Goal: Transaction & Acquisition: Book appointment/travel/reservation

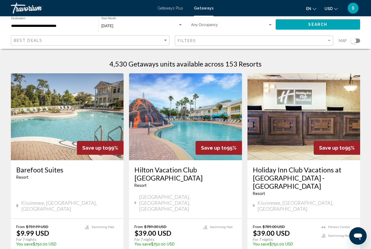
click at [57, 28] on input "**********" at bounding box center [52, 26] width 82 height 4
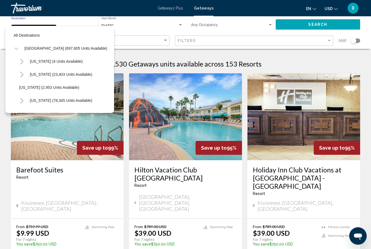
scroll to position [85, 0]
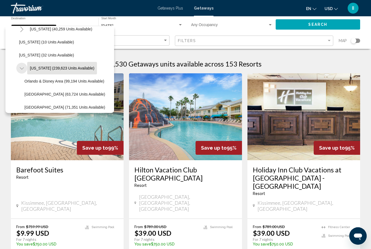
click at [23, 69] on icon "Toggle Florida (239,623 units available)" at bounding box center [22, 68] width 4 height 5
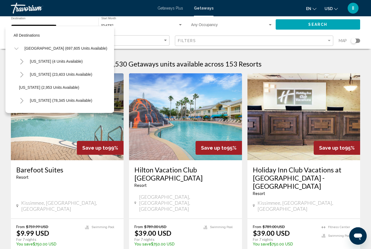
scroll to position [0, 0]
click at [16, 48] on icon "Toggle United States (697,605 units available)" at bounding box center [16, 48] width 4 height 5
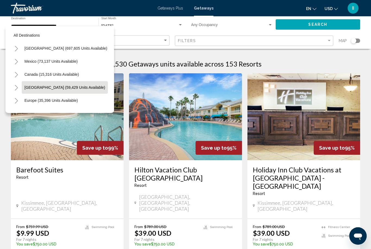
scroll to position [12, 0]
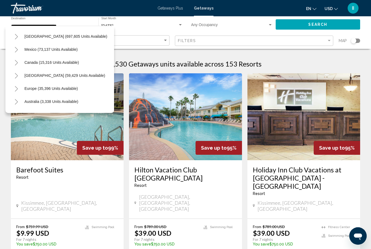
click at [17, 88] on icon "Toggle Europe (35,396 units available)" at bounding box center [16, 88] width 3 height 5
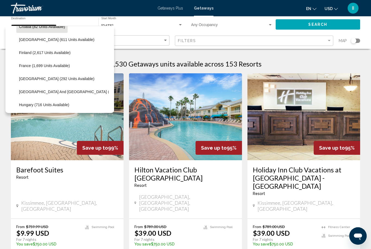
scroll to position [126, 0]
click at [36, 80] on span "Germany (292 units available)" at bounding box center [57, 79] width 76 height 4
type input "**********"
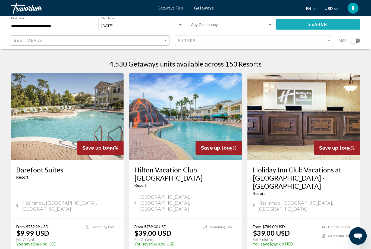
click at [291, 24] on button "Search" at bounding box center [318, 24] width 85 height 10
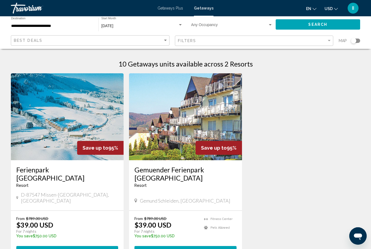
drag, startPoint x: 14, startPoint y: 170, endPoint x: 8, endPoint y: 165, distance: 7.7
drag, startPoint x: 13, startPoint y: 168, endPoint x: 89, endPoint y: 172, distance: 76.5
click at [89, 172] on div "Ferienpark Oberallgaeu Resort - This is an adults only resort D-87547 Missen-Wi…" at bounding box center [67, 185] width 113 height 50
copy h3 "Ferienpark Oberallgaeu"
click at [371, 32] on div "**********" at bounding box center [185, 32] width 371 height 33
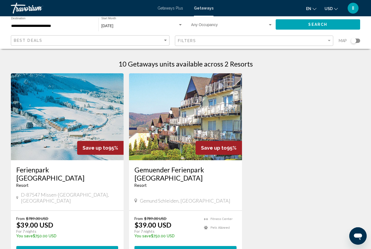
scroll to position [17, 0]
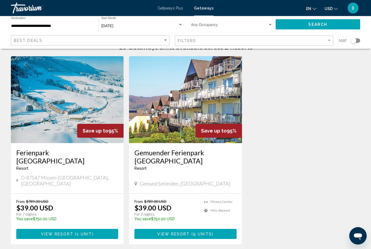
click at [80, 232] on span "1 unit" at bounding box center [84, 234] width 15 height 4
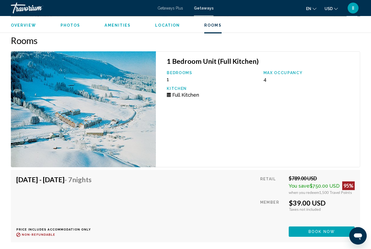
scroll to position [876, 0]
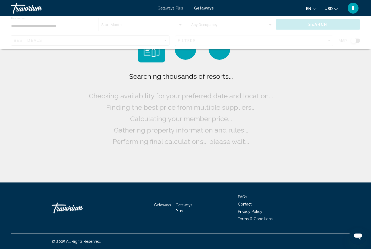
scroll to position [17, 0]
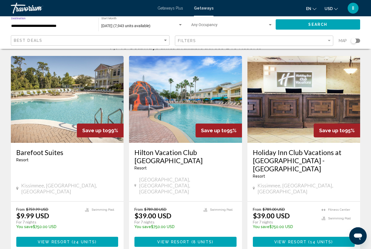
click at [39, 26] on input "**********" at bounding box center [52, 26] width 82 height 4
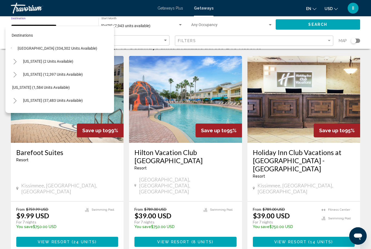
scroll to position [0, 7]
click at [15, 62] on icon "Toggle Alabama (2 units available)" at bounding box center [15, 61] width 3 height 5
click at [17, 61] on icon "Toggle Alabama (2 units available)" at bounding box center [15, 61] width 4 height 5
click at [17, 48] on icon "Toggle United States (334,302 units available)" at bounding box center [16, 48] width 4 height 5
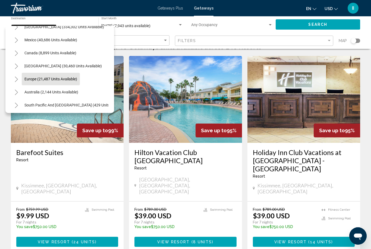
scroll to position [22, 0]
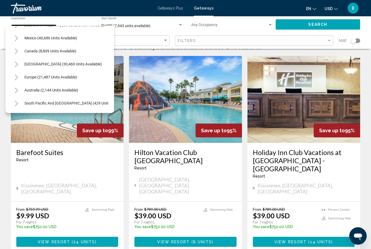
click at [14, 80] on icon "Toggle Europe (21,487 units available)" at bounding box center [16, 77] width 4 height 5
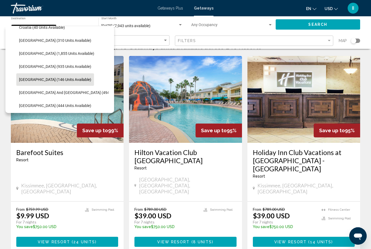
scroll to position [126, 0]
click at [34, 81] on span "Germany (146 units available)" at bounding box center [55, 79] width 72 height 4
type input "**********"
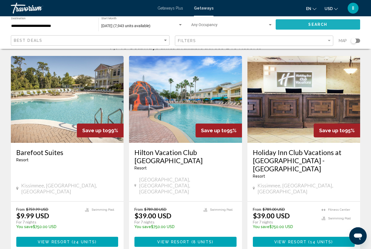
click at [289, 24] on button "Search" at bounding box center [318, 24] width 85 height 10
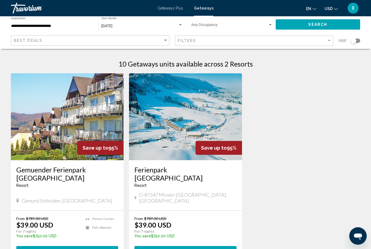
click at [189, 249] on span "View Resort" at bounding box center [175, 251] width 32 height 4
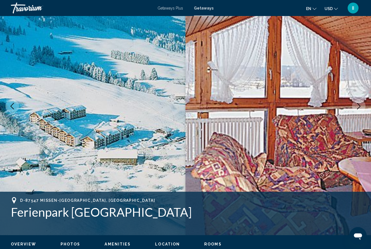
scroll to position [4, 0]
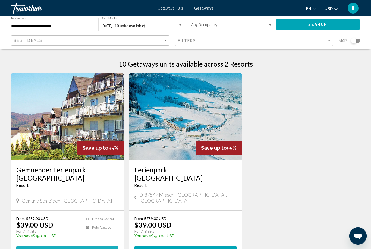
click at [72, 249] on span "Main content" at bounding box center [72, 251] width 2 height 4
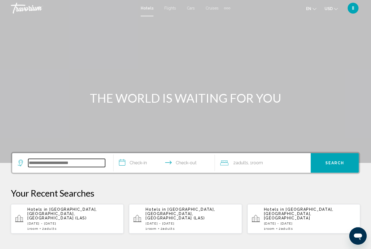
drag, startPoint x: 62, startPoint y: 167, endPoint x: 62, endPoint y: 32, distance: 134.3
click at [62, 167] on input "Search widget" at bounding box center [66, 163] width 77 height 8
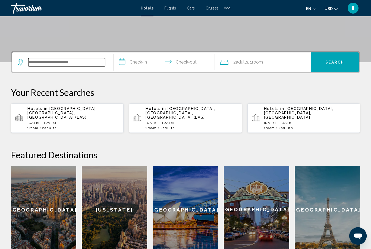
scroll to position [101, 0]
type input "*"
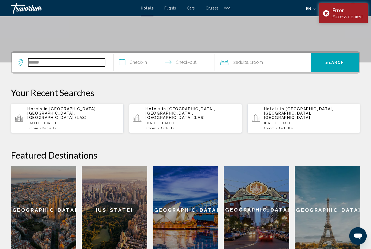
click at [57, 63] on input "******" at bounding box center [66, 62] width 77 height 8
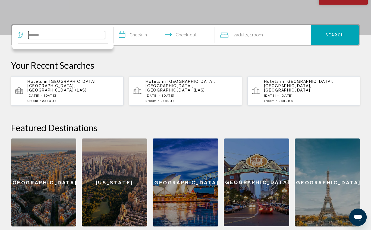
scroll to position [116, 0]
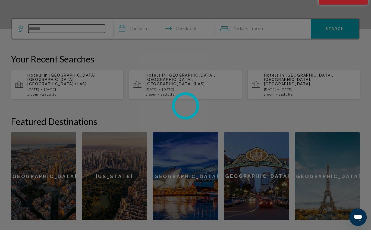
type input "******"
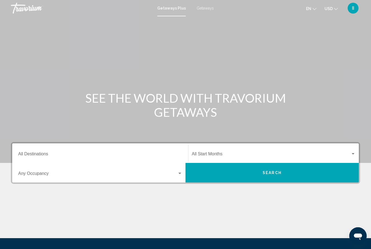
click at [205, 7] on span "Getaways" at bounding box center [205, 8] width 17 height 4
drag, startPoint x: 66, startPoint y: 156, endPoint x: 66, endPoint y: 100, distance: 55.7
click at [66, 156] on input "Destination All Destinations" at bounding box center [100, 155] width 164 height 5
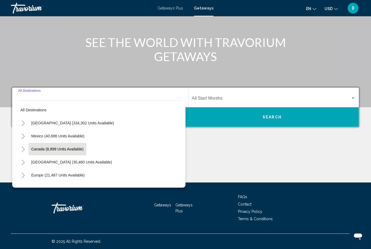
scroll to position [46, 0]
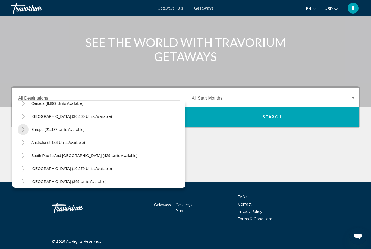
click at [24, 130] on icon "Toggle Europe (21,487 units available)" at bounding box center [23, 129] width 4 height 5
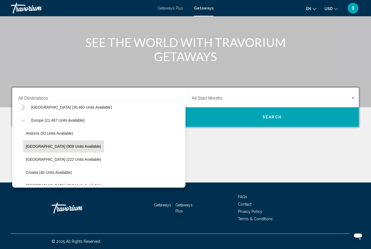
scroll to position [66, 0]
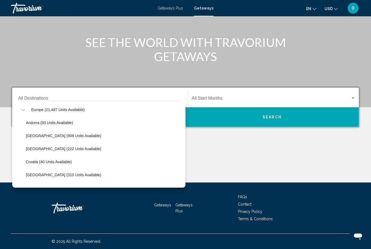
click at [34, 136] on span "Austria (909 units available)" at bounding box center [64, 136] width 76 height 4
type input "**********"
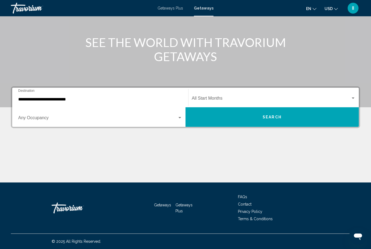
click at [210, 94] on div "Start Month All Start Months" at bounding box center [274, 97] width 164 height 17
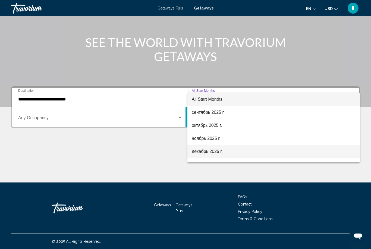
click at [214, 154] on span "декабрь 2025 г." at bounding box center [274, 151] width 164 height 13
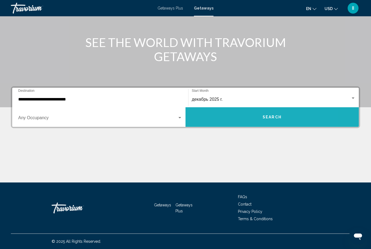
click at [245, 120] on button "Search" at bounding box center [272, 117] width 173 height 20
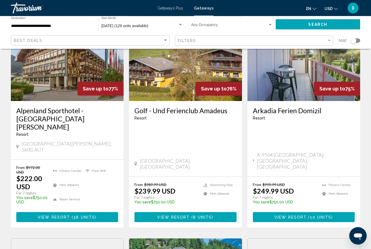
scroll to position [59, 0]
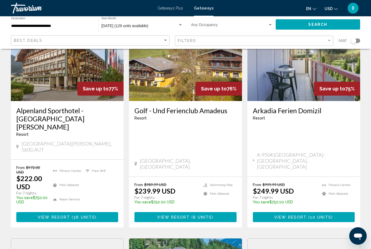
click at [70, 215] on span "Main content" at bounding box center [71, 217] width 2 height 4
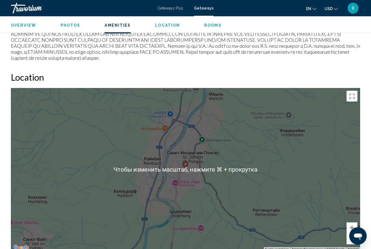
scroll to position [700, 0]
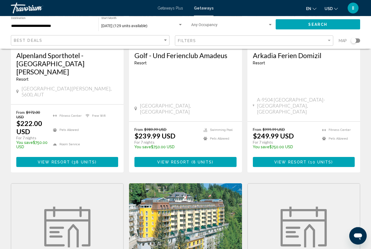
scroll to position [114, 0]
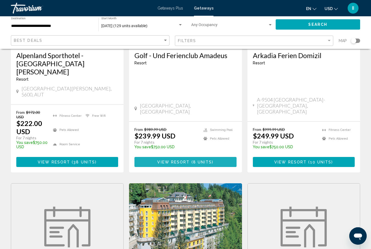
click at [195, 160] on span "8 units" at bounding box center [202, 162] width 19 height 4
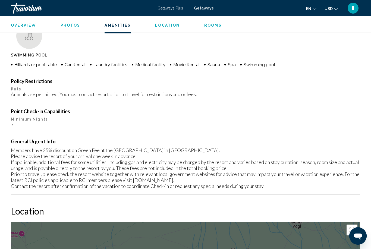
scroll to position [491, 0]
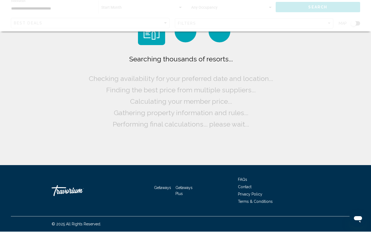
scroll to position [17, 0]
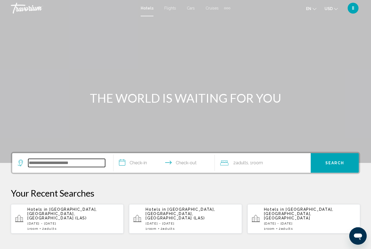
click at [65, 161] on input "Search widget" at bounding box center [66, 163] width 77 height 8
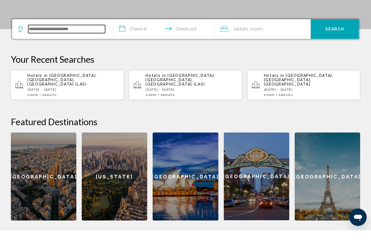
scroll to position [116, 0]
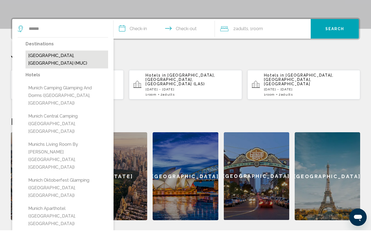
click at [51, 69] on button "[GEOGRAPHIC_DATA], [GEOGRAPHIC_DATA] (MUC)" at bounding box center [67, 78] width 83 height 18
type input "**********"
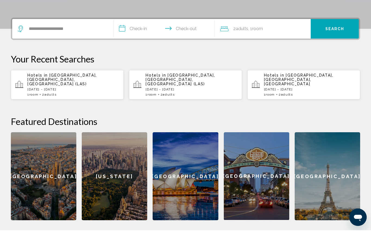
click at [139, 38] on input "**********" at bounding box center [166, 48] width 104 height 21
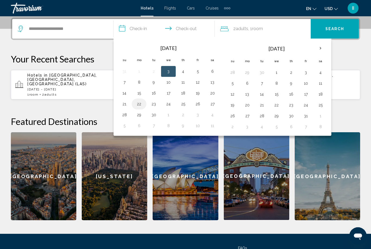
click at [138, 104] on button "22" at bounding box center [139, 104] width 9 height 8
click at [155, 106] on button "23" at bounding box center [154, 104] width 9 height 8
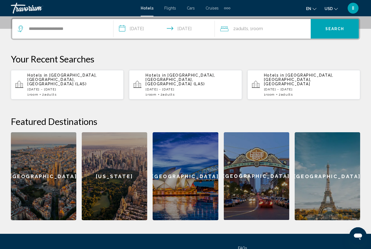
click at [152, 27] on input "**********" at bounding box center [166, 29] width 104 height 21
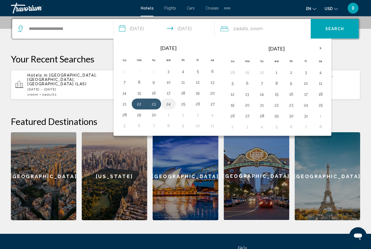
click at [169, 104] on button "24" at bounding box center [168, 104] width 9 height 8
click at [141, 105] on button "22" at bounding box center [139, 104] width 9 height 8
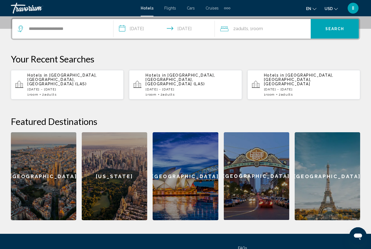
click at [161, 29] on input "**********" at bounding box center [166, 29] width 104 height 21
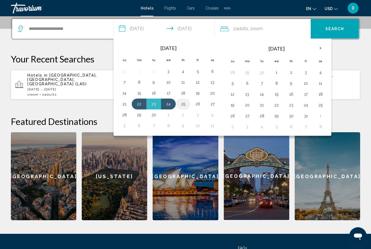
click at [186, 104] on button "25" at bounding box center [183, 104] width 9 height 8
click at [140, 103] on button "22" at bounding box center [139, 104] width 9 height 8
type input "**********"
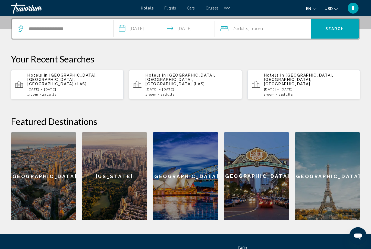
click at [337, 34] on button "Search" at bounding box center [335, 29] width 48 height 20
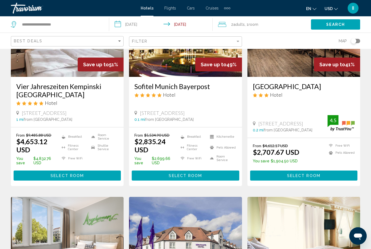
scroll to position [75, 0]
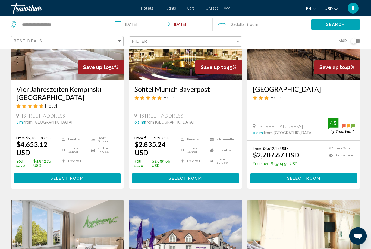
click at [157, 23] on input "**********" at bounding box center [162, 25] width 106 height 18
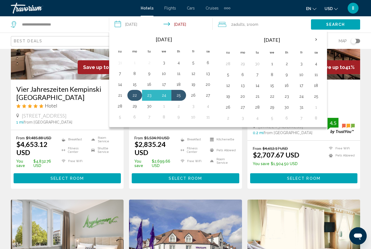
click at [135, 95] on button "22" at bounding box center [134, 96] width 9 height 8
click at [164, 95] on button "24" at bounding box center [164, 96] width 9 height 8
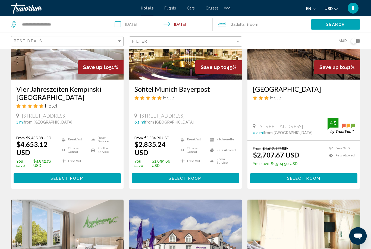
click at [323, 26] on button "Search" at bounding box center [335, 24] width 49 height 10
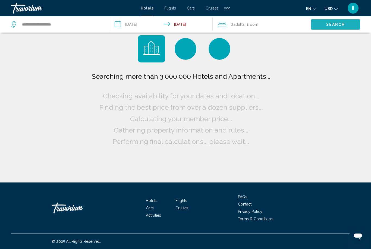
scroll to position [17, 0]
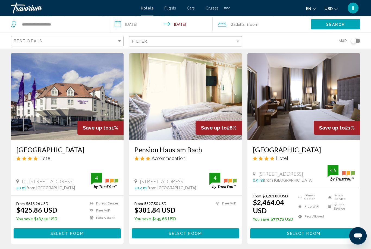
scroll to position [217, 0]
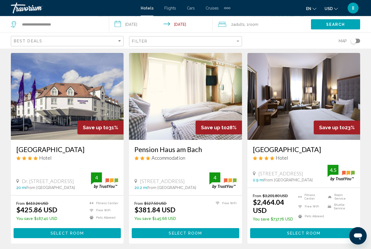
drag, startPoint x: 14, startPoint y: 147, endPoint x: 45, endPoint y: 155, distance: 32.7
click at [45, 155] on div "Mercure Hotel München Freising Airport Hotel Dr. Von Daller Str. 1 3, Freising …" at bounding box center [67, 167] width 113 height 55
copy h3 "Mercure Hotel München Freising Airport"
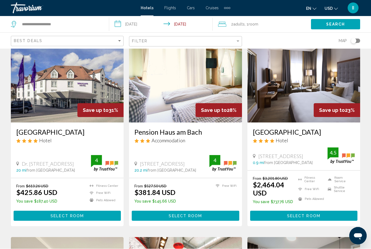
scroll to position [234, 0]
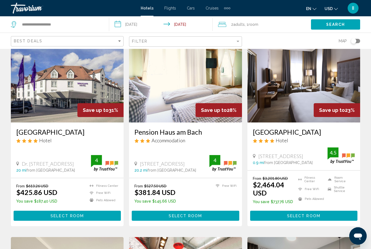
drag, startPoint x: 132, startPoint y: 131, endPoint x: 202, endPoint y: 132, distance: 70.1
click at [202, 132] on div "Pension Haus am Bach Accommodation Uhlandstraße 1, Allershausen 20.2 mi from Mu…" at bounding box center [185, 150] width 113 height 55
copy h3 "Pension Haus am Bach"
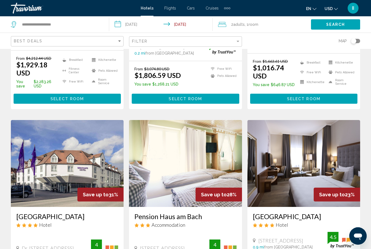
scroll to position [0, 0]
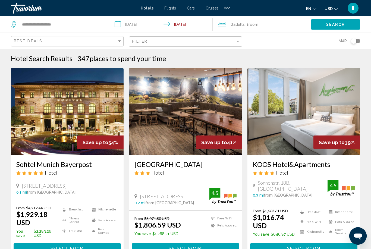
click at [139, 27] on input "**********" at bounding box center [162, 25] width 106 height 18
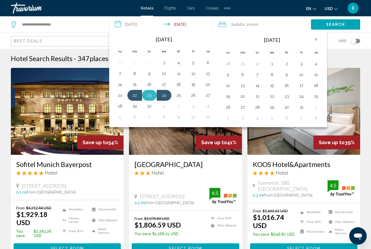
click at [151, 96] on button "23" at bounding box center [149, 96] width 9 height 8
click at [178, 94] on button "25" at bounding box center [179, 96] width 9 height 8
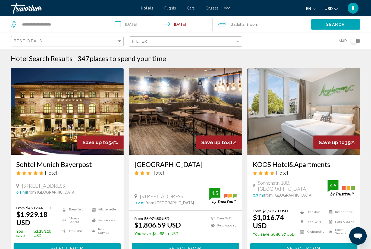
click at [345, 25] on button "Search" at bounding box center [335, 24] width 49 height 10
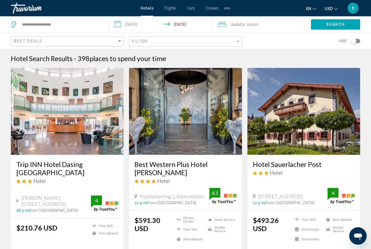
click at [160, 24] on input "**********" at bounding box center [162, 25] width 106 height 18
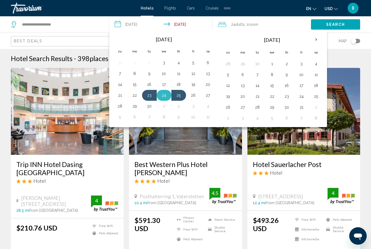
click at [164, 97] on button "24" at bounding box center [164, 96] width 9 height 8
click at [195, 97] on button "26" at bounding box center [193, 96] width 9 height 8
type input "**********"
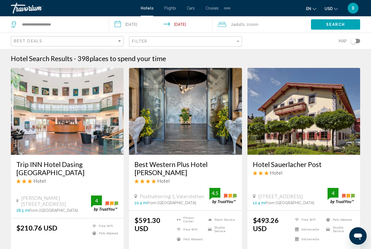
click at [332, 27] on span "Search" at bounding box center [335, 25] width 19 height 4
click at [87, 24] on input "**********" at bounding box center [60, 24] width 79 height 8
type input "*"
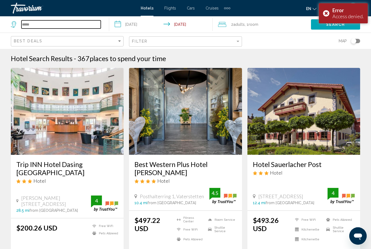
type input "*****"
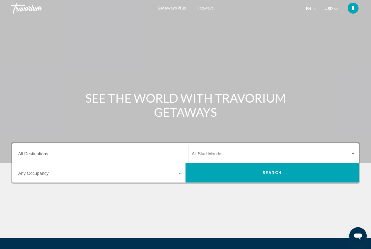
click at [203, 7] on span "Getaways" at bounding box center [205, 8] width 17 height 4
drag, startPoint x: 50, startPoint y: 152, endPoint x: 50, endPoint y: 97, distance: 55.7
click at [50, 153] on input "Destination All Destinations" at bounding box center [100, 155] width 164 height 5
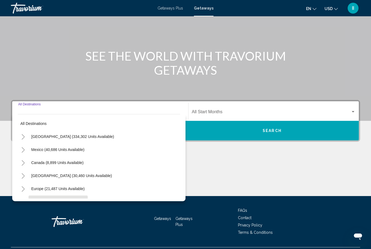
scroll to position [38, 0]
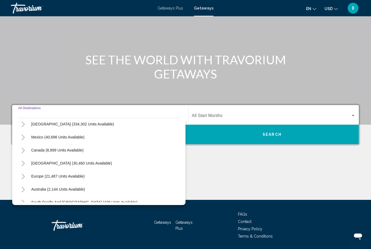
click at [23, 177] on icon "Toggle Europe (21,487 units available)" at bounding box center [23, 176] width 4 height 5
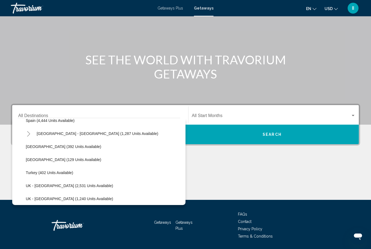
scroll to position [331, 0]
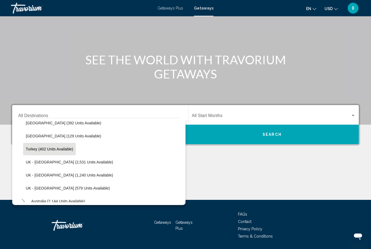
click at [39, 152] on button "Turkey (402 units available)" at bounding box center [49, 149] width 53 height 13
type input "**********"
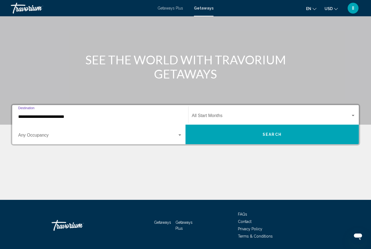
click at [209, 117] on span "Search widget" at bounding box center [271, 116] width 159 height 5
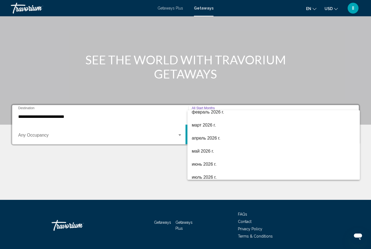
scroll to position [79, 0]
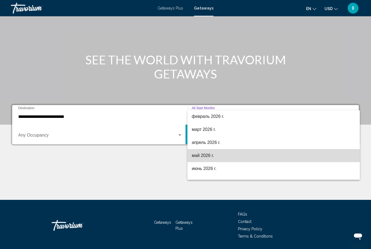
click at [220, 160] on span "май 2026 г." at bounding box center [274, 155] width 164 height 13
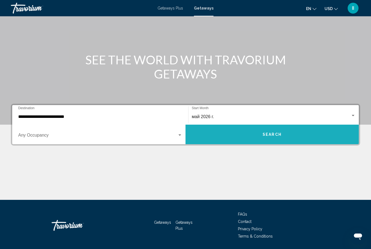
click at [255, 137] on button "Search" at bounding box center [272, 135] width 173 height 20
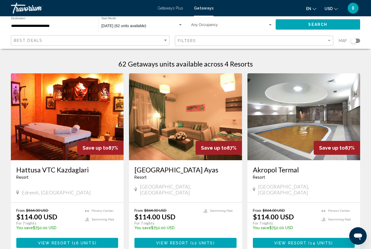
click at [169, 12] on div "Getaways Plus Getaways en English Español Français Italiano Português русский U…" at bounding box center [185, 7] width 371 height 11
click at [169, 10] on span "Getaways Plus" at bounding box center [171, 8] width 26 height 4
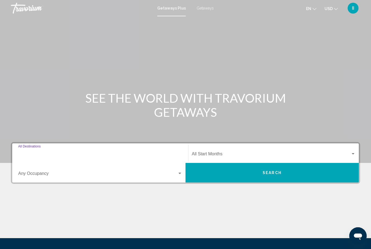
click at [41, 154] on input "Destination All Destinations" at bounding box center [100, 155] width 164 height 5
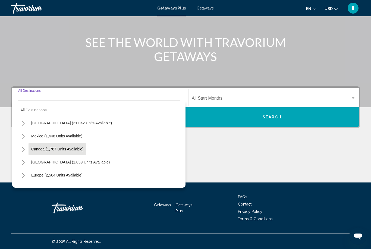
scroll to position [53, 0]
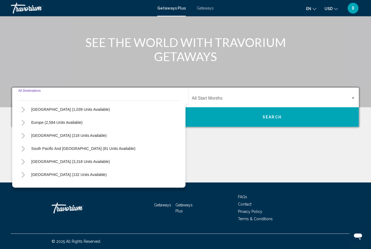
click at [22, 122] on icon "Toggle Europe (2,584 units available)" at bounding box center [23, 122] width 4 height 5
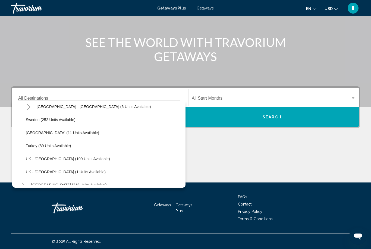
scroll to position [250, 0]
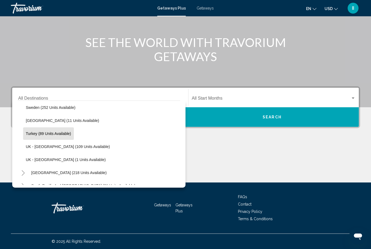
click at [41, 135] on span "Turkey (89 units available)" at bounding box center [48, 134] width 45 height 4
type input "**********"
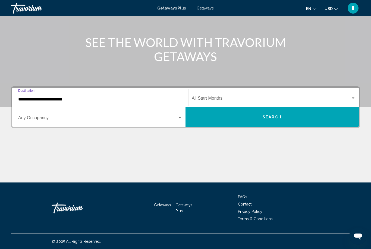
click at [219, 105] on div "Start Month All Start Months" at bounding box center [274, 97] width 164 height 17
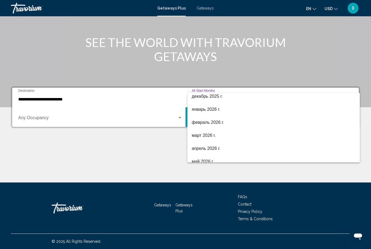
scroll to position [92, 0]
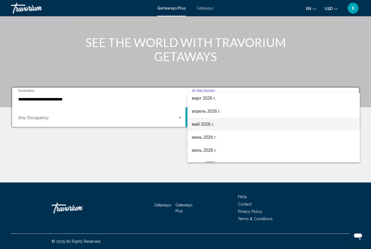
click at [207, 125] on span "май 2026 г." at bounding box center [274, 124] width 164 height 13
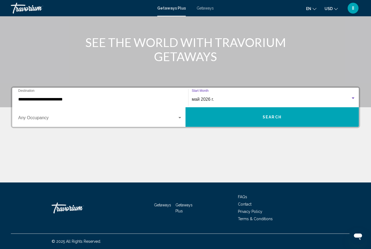
click at [233, 116] on button "Search" at bounding box center [272, 117] width 173 height 20
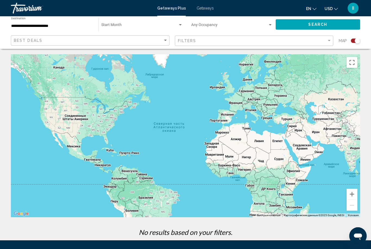
click at [206, 10] on span "Getaways" at bounding box center [205, 8] width 17 height 4
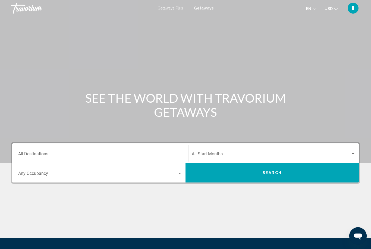
click at [30, 155] on input "Destination All Destinations" at bounding box center [100, 155] width 164 height 5
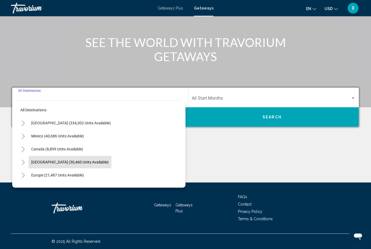
scroll to position [21, 0]
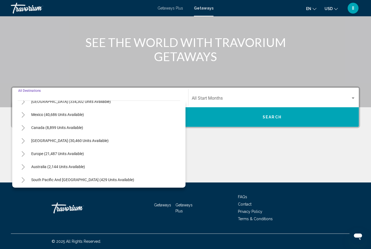
click at [22, 157] on button "Toggle Europe (21,487 units available)" at bounding box center [23, 153] width 11 height 11
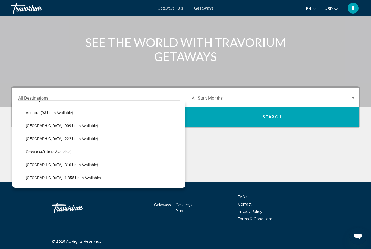
scroll to position [37, 0]
click at [23, 136] on button "Toggle Europe (21,487 units available)" at bounding box center [23, 138] width 11 height 11
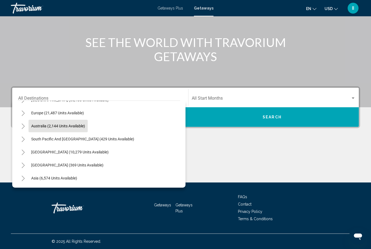
scroll to position [38, 0]
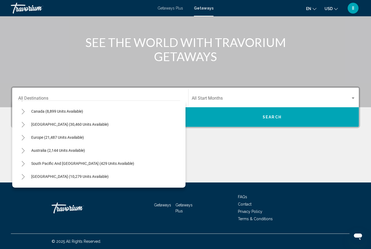
click at [23, 136] on icon "Toggle Europe (21,487 units available)" at bounding box center [23, 137] width 3 height 5
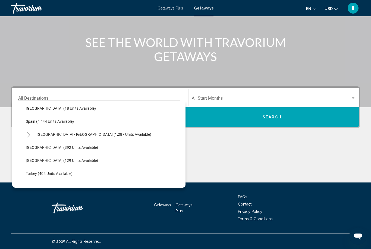
scroll to position [290, 0]
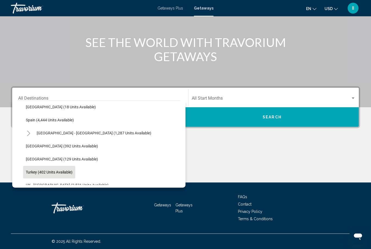
click at [38, 172] on span "Turkey (402 units available)" at bounding box center [49, 172] width 47 height 4
type input "**********"
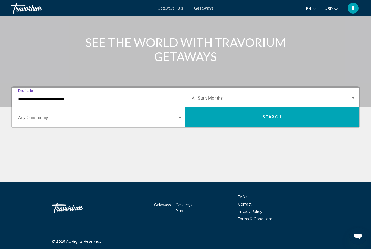
click at [205, 94] on div "Start Month All Start Months" at bounding box center [274, 97] width 164 height 17
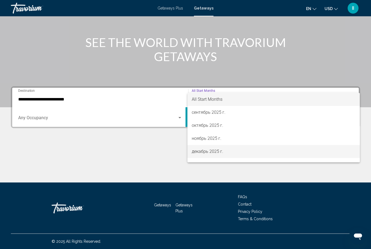
scroll to position [49, 0]
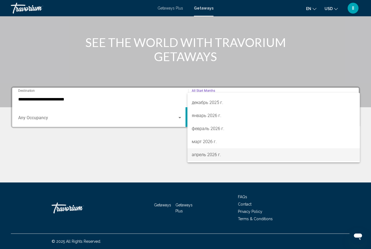
click at [213, 156] on span "апрель 2026 г." at bounding box center [274, 154] width 164 height 13
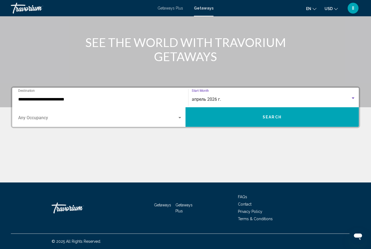
click at [240, 119] on button "Search" at bounding box center [272, 117] width 173 height 20
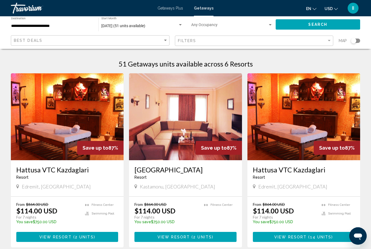
click at [42, 26] on input "**********" at bounding box center [52, 26] width 82 height 4
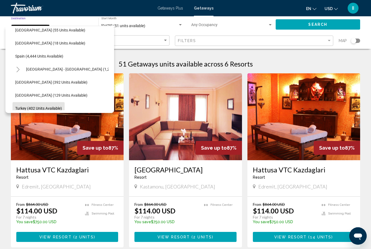
scroll to position [278, 4]
click at [17, 71] on icon "Toggle Spain - Canary Islands (1,287 units available)" at bounding box center [18, 70] width 4 height 5
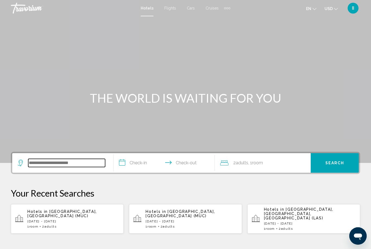
click at [60, 165] on input "Search widget" at bounding box center [66, 163] width 77 height 8
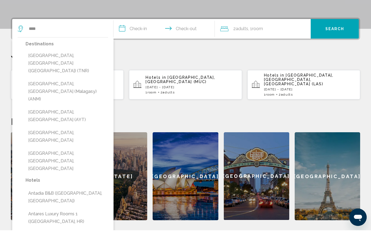
click at [0, 0] on html "**********" at bounding box center [185, 8] width 371 height 249
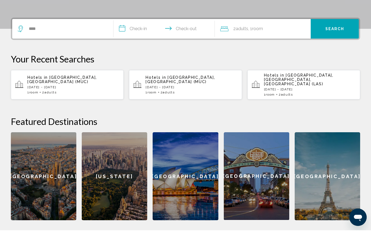
scroll to position [134, 0]
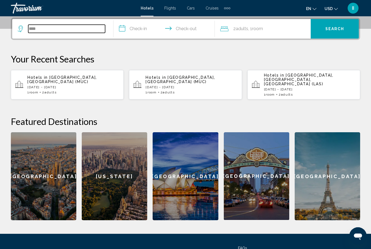
click at [78, 33] on input "****" at bounding box center [66, 29] width 77 height 8
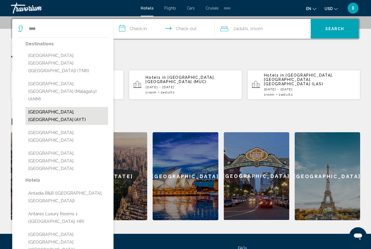
click at [60, 107] on button "[GEOGRAPHIC_DATA], [GEOGRAPHIC_DATA] (AYT)" at bounding box center [67, 116] width 83 height 18
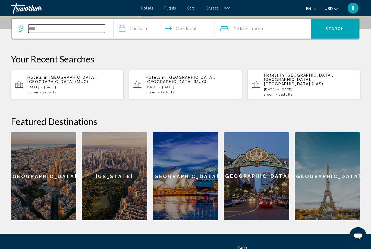
type input "**********"
click at [135, 30] on input "**********" at bounding box center [166, 29] width 104 height 21
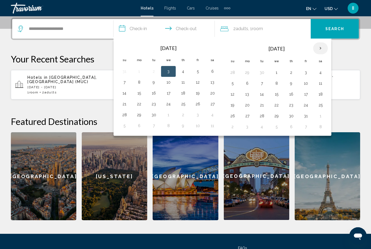
click at [323, 49] on th "Next month" at bounding box center [320, 48] width 15 height 12
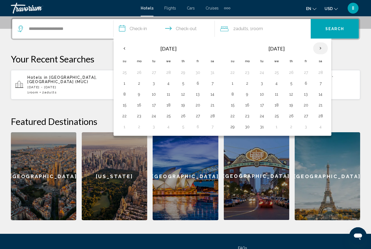
click at [323, 49] on th "Next month" at bounding box center [320, 48] width 15 height 12
click at [248, 85] on button "4" at bounding box center [247, 84] width 9 height 8
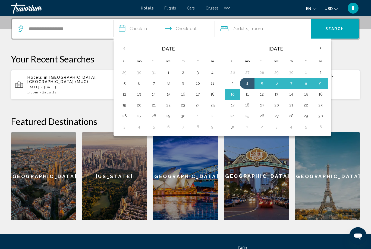
click at [251, 94] on button "11" at bounding box center [247, 95] width 9 height 8
type input "**********"
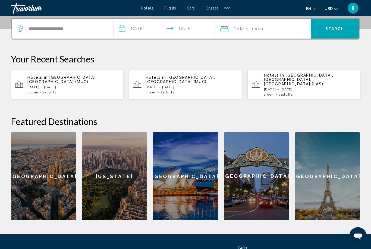
click at [337, 32] on button "Search" at bounding box center [335, 29] width 48 height 20
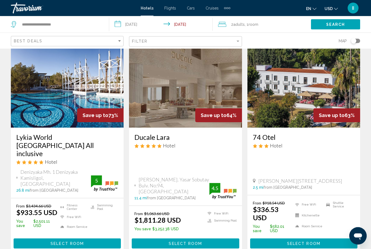
scroll to position [27, 0]
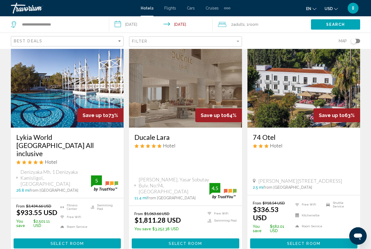
click at [54, 242] on span "Select Room" at bounding box center [67, 244] width 33 height 4
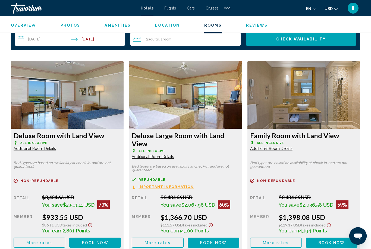
scroll to position [804, 0]
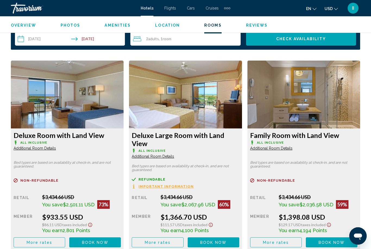
click at [50, 150] on span "Additional Room Details" at bounding box center [35, 148] width 42 height 4
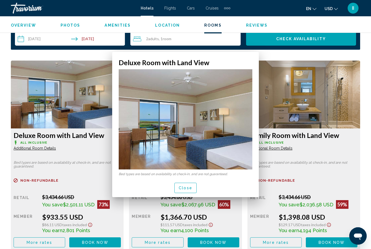
scroll to position [0, 0]
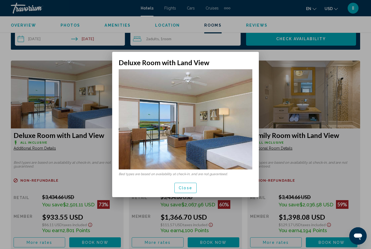
click at [191, 189] on span "Close" at bounding box center [186, 188] width 14 height 4
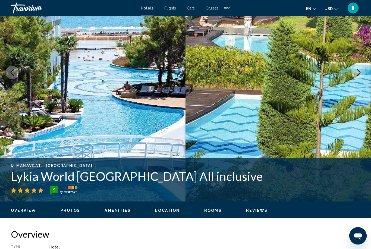
scroll to position [74, 0]
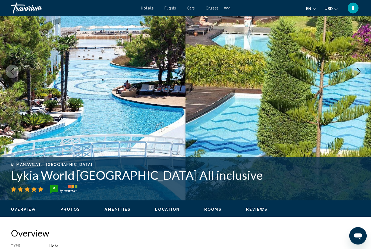
drag, startPoint x: 6, startPoint y: 178, endPoint x: 11, endPoint y: 185, distance: 8.1
click at [11, 185] on div "Manavgat, , [GEOGRAPHIC_DATA] Lykia World [GEOGRAPHIC_DATA] All inclusive 5 Add…" at bounding box center [185, 179] width 371 height 33
drag, startPoint x: 10, startPoint y: 177, endPoint x: 179, endPoint y: 173, distance: 169.1
click at [179, 173] on div "Manavgat, , Turkey Lykia World Antalya All inclusive 5 Address Denizyaka Mh. 1 …" at bounding box center [185, 179] width 371 height 33
copy h1 "Lykia World [GEOGRAPHIC_DATA] All inclusive"
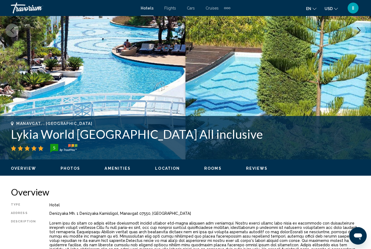
scroll to position [96, 0]
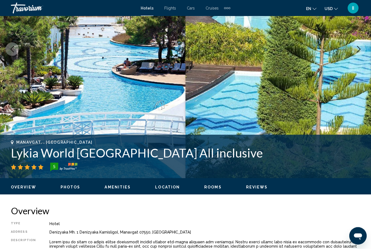
copy h1 "Lykia World [GEOGRAPHIC_DATA] All inclusive"
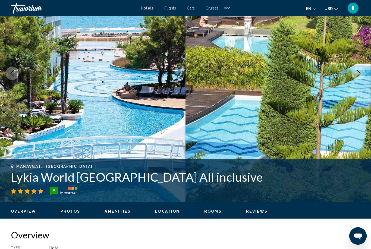
scroll to position [0, 0]
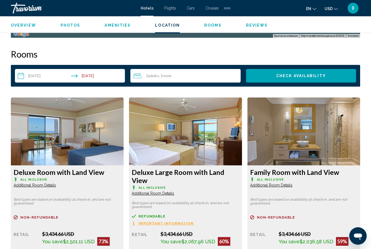
scroll to position [771, 0]
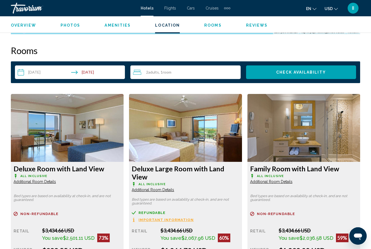
click at [171, 70] on div "2 Adult Adults , 1 Room rooms" at bounding box center [186, 72] width 107 height 7
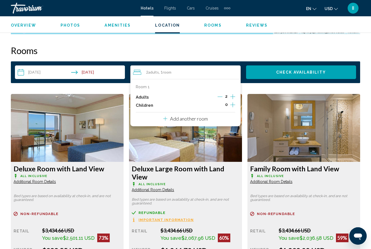
click at [234, 97] on icon "Increment adults" at bounding box center [233, 97] width 5 height 7
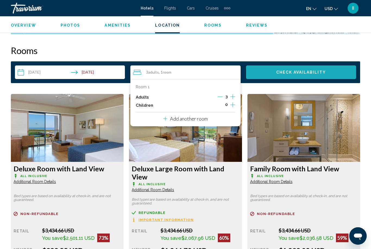
click at [287, 73] on span "Check Availability" at bounding box center [301, 72] width 50 height 4
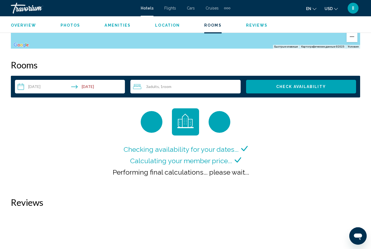
scroll to position [756, 0]
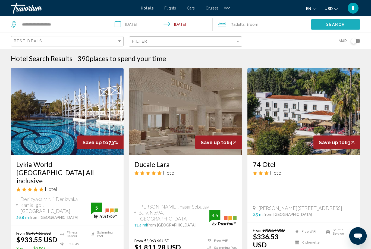
click at [323, 27] on button "Search" at bounding box center [335, 24] width 49 height 10
click at [335, 26] on span "Search" at bounding box center [335, 25] width 19 height 4
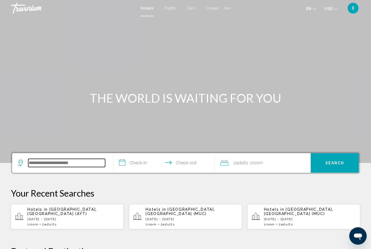
drag, startPoint x: 60, startPoint y: 163, endPoint x: 60, endPoint y: 29, distance: 134.3
click at [60, 163] on input "Search widget" at bounding box center [66, 163] width 77 height 8
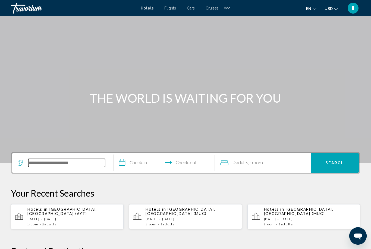
scroll to position [116, 0]
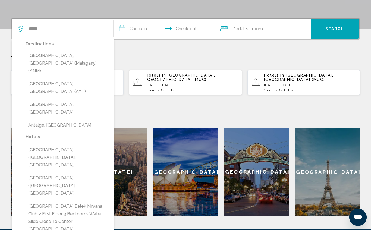
click at [0, 0] on html "**********" at bounding box center [185, 8] width 371 height 249
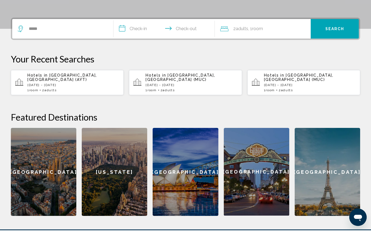
scroll to position [134, 0]
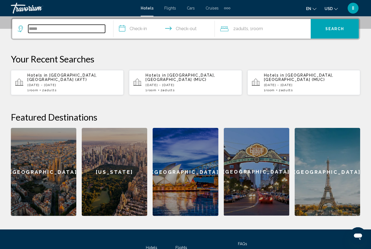
drag, startPoint x: 69, startPoint y: 27, endPoint x: 69, endPoint y: 31, distance: 3.3
click at [69, 27] on input "*****" at bounding box center [66, 29] width 77 height 8
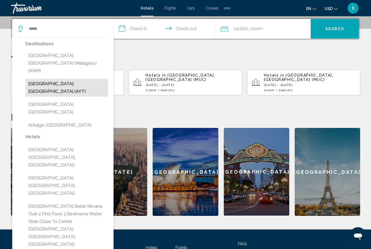
click at [57, 79] on button "[GEOGRAPHIC_DATA], [GEOGRAPHIC_DATA] (AYT)" at bounding box center [67, 88] width 83 height 18
type input "**********"
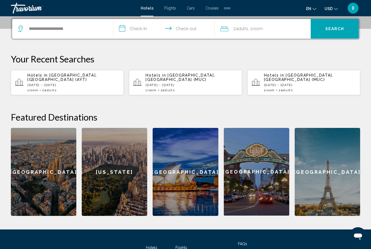
click at [134, 30] on input "**********" at bounding box center [166, 29] width 104 height 21
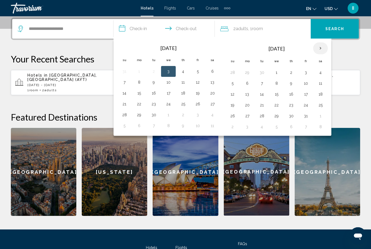
click at [320, 50] on th "Next month" at bounding box center [320, 48] width 15 height 12
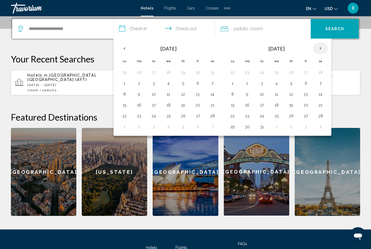
click at [320, 50] on th "Next month" at bounding box center [320, 48] width 15 height 12
click at [248, 83] on button "4" at bounding box center [247, 84] width 9 height 8
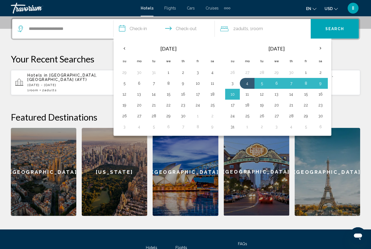
click at [248, 94] on button "11" at bounding box center [247, 95] width 9 height 8
type input "**********"
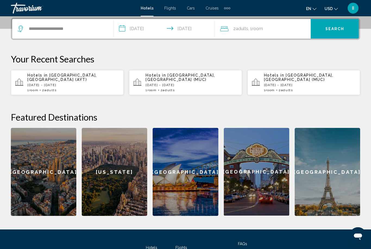
click at [238, 30] on span "Adults" at bounding box center [242, 28] width 13 height 5
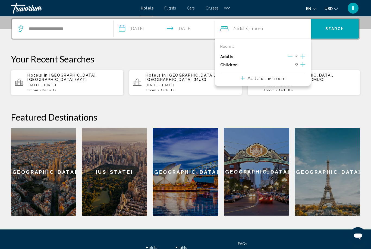
click at [303, 56] on icon "Increment adults" at bounding box center [303, 56] width 5 height 7
click at [257, 79] on p "Add another room" at bounding box center [267, 78] width 38 height 6
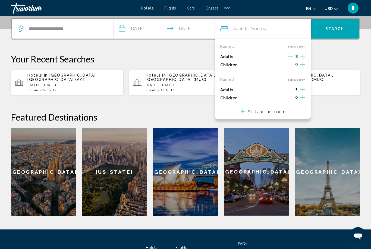
click at [270, 113] on button "Add another room" at bounding box center [263, 110] width 45 height 11
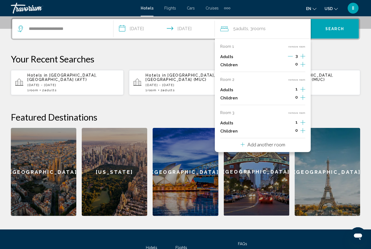
click at [272, 142] on p "Add another room" at bounding box center [267, 145] width 38 height 6
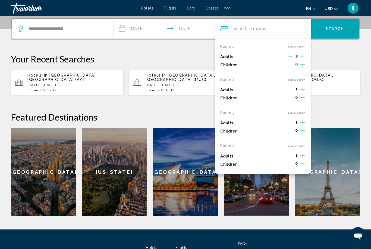
click at [299, 144] on div "Room 4 remove room" at bounding box center [262, 146] width 85 height 4
click at [300, 144] on button "remove room" at bounding box center [296, 146] width 17 height 4
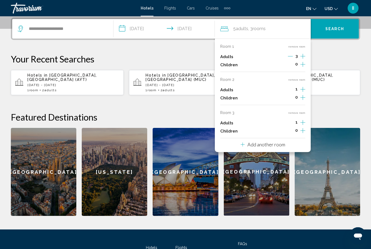
click at [299, 111] on button "remove room" at bounding box center [296, 113] width 17 height 4
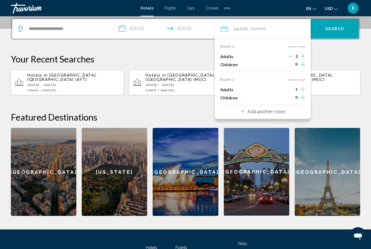
click at [293, 79] on button "remove room" at bounding box center [296, 80] width 17 height 4
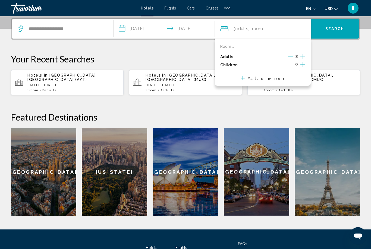
click at [263, 79] on p "Add another room" at bounding box center [267, 78] width 38 height 6
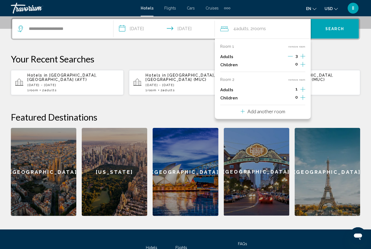
click at [298, 79] on button "remove room" at bounding box center [296, 80] width 17 height 4
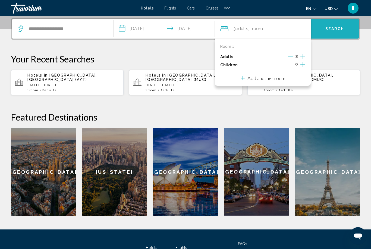
click at [328, 32] on button "Search" at bounding box center [335, 29] width 48 height 20
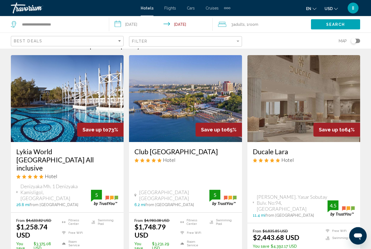
scroll to position [16, 0]
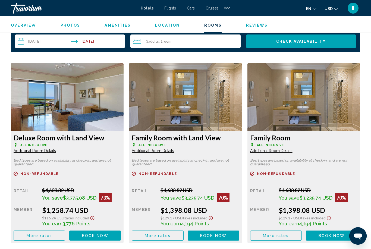
scroll to position [802, 0]
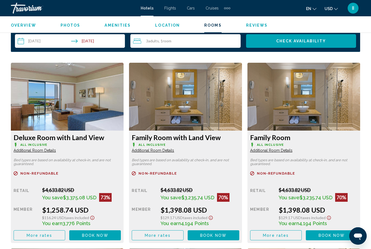
click at [38, 152] on span "Additional Room Details" at bounding box center [35, 150] width 42 height 4
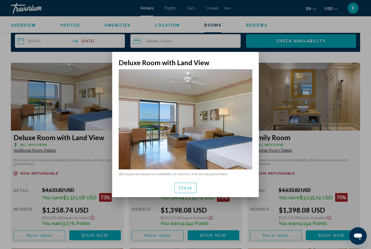
scroll to position [0, 0]
click at [185, 189] on span "Close" at bounding box center [186, 188] width 14 height 4
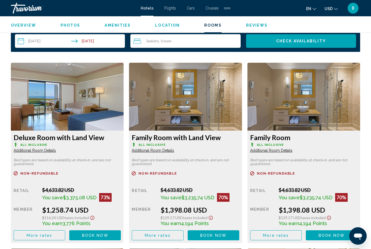
click at [56, 150] on span "Additional Room Details" at bounding box center [35, 150] width 42 height 4
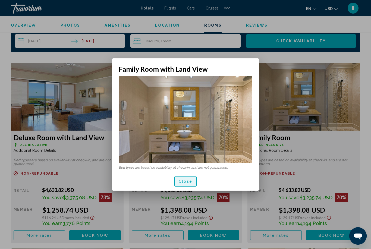
click at [187, 182] on span "Close" at bounding box center [186, 182] width 14 height 4
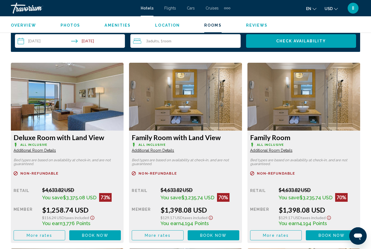
drag, startPoint x: 12, startPoint y: 138, endPoint x: 111, endPoint y: 139, distance: 99.2
click at [111, 139] on div "Deluxe Room with Land View All Inclusive Additional Room Details Bed types are …" at bounding box center [67, 187] width 113 height 113
drag, startPoint x: 111, startPoint y: 139, endPoint x: 104, endPoint y: 139, distance: 7.3
click at [104, 139] on h3 "Deluxe Room with Land View" at bounding box center [67, 137] width 107 height 8
copy h3 "Deluxe Room with Land View"
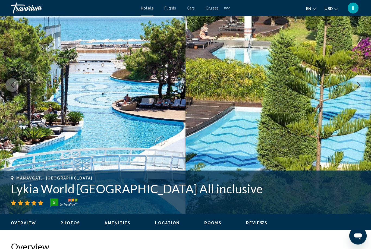
scroll to position [38, 0]
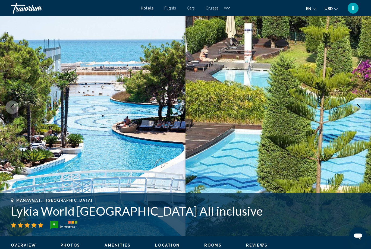
drag, startPoint x: 7, startPoint y: 211, endPoint x: 129, endPoint y: 215, distance: 121.6
click at [129, 215] on div "Manavgat, , Turkey Lykia World Antalya All inclusive 5 Address Denizyaka Mh. 1 …" at bounding box center [185, 214] width 371 height 33
click at [17, 193] on div "Manavgat, , Turkey Lykia World Antalya All inclusive 5 Address Denizyaka Mh. 1 …" at bounding box center [185, 214] width 371 height 43
drag, startPoint x: 7, startPoint y: 209, endPoint x: 180, endPoint y: 211, distance: 173.7
click at [180, 211] on div "Manavgat, , Turkey Lykia World Antalya All inclusive 5 Address Denizyaka Mh. 1 …" at bounding box center [185, 214] width 371 height 33
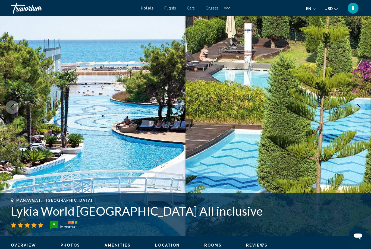
copy h1 "Lykia World Antalya All inclusive"
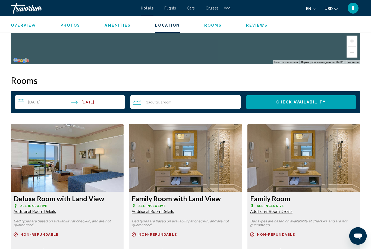
scroll to position [851, 0]
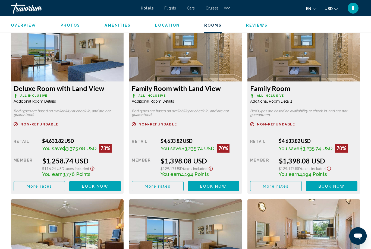
click at [107, 185] on span "Book now" at bounding box center [95, 186] width 26 height 4
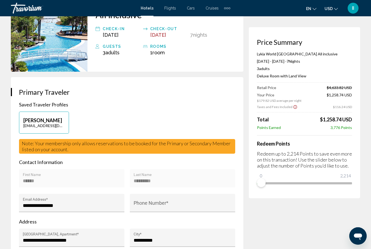
scroll to position [62, 0]
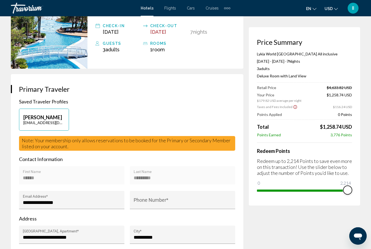
drag, startPoint x: 262, startPoint y: 183, endPoint x: 371, endPoint y: 180, distance: 109.6
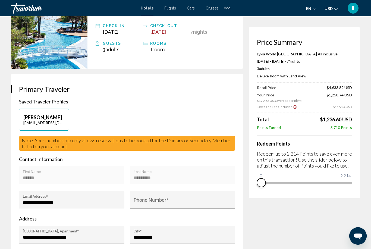
drag, startPoint x: 347, startPoint y: 189, endPoint x: 233, endPoint y: 193, distance: 114.2
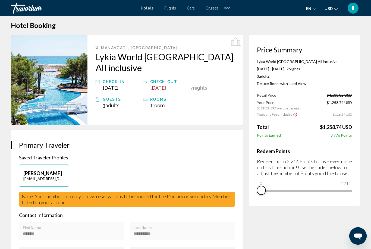
scroll to position [6, 0]
drag, startPoint x: 93, startPoint y: 60, endPoint x: 111, endPoint y: 61, distance: 18.5
click at [111, 61] on div "Manavgat, , Turkey Lykia World Antalya All inclusive Check-in May 4, 2026 Check…" at bounding box center [166, 80] width 156 height 90
click at [116, 141] on h3 "Primary Traveler" at bounding box center [127, 145] width 216 height 8
drag, startPoint x: 92, startPoint y: 58, endPoint x: 222, endPoint y: 58, distance: 130.5
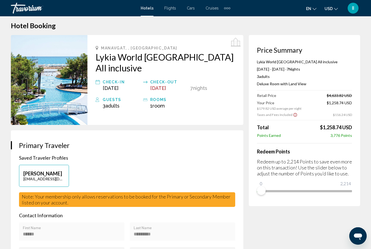
click at [222, 58] on div "Manavgat, , Turkey Lykia World Antalya All inclusive Check-in May 4, 2026 Check…" at bounding box center [166, 80] width 156 height 90
copy h2 "Lykia World Antalya All inclusive"
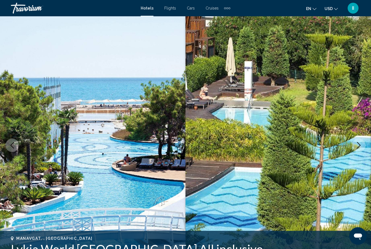
scroll to position [6, 0]
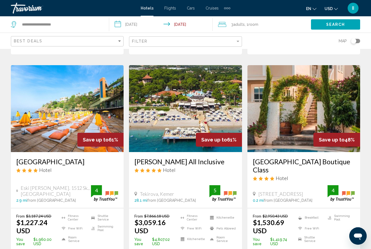
scroll to position [231, 0]
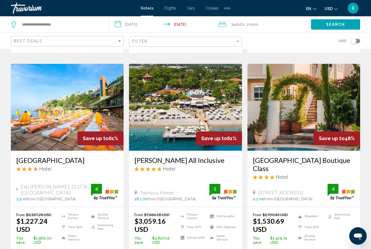
click at [154, 25] on input "**********" at bounding box center [162, 25] width 106 height 18
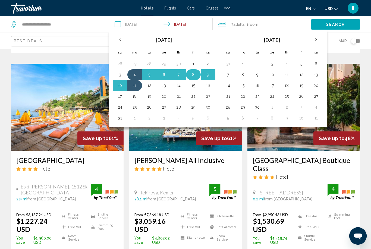
click at [195, 75] on button "8" at bounding box center [193, 75] width 9 height 8
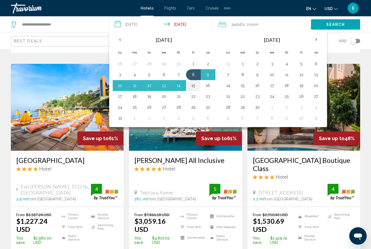
click at [195, 89] on td "15" at bounding box center [193, 85] width 15 height 11
click at [194, 86] on button "15" at bounding box center [193, 86] width 9 height 8
type input "**********"
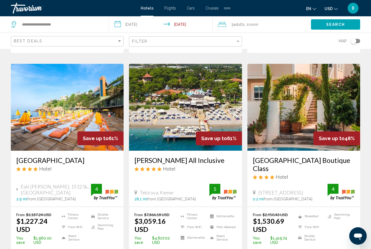
click at [325, 24] on button "Search" at bounding box center [335, 24] width 49 height 10
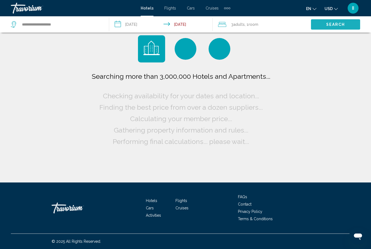
scroll to position [17, 0]
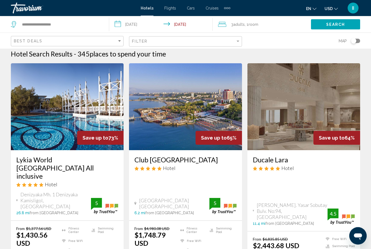
scroll to position [2, 0]
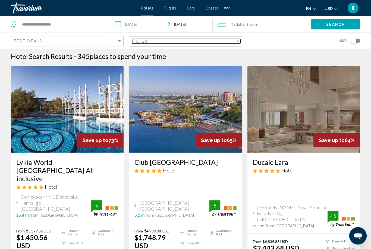
click at [169, 43] on div "Filter" at bounding box center [183, 41] width 103 height 4
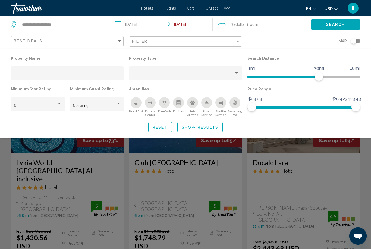
click at [194, 126] on span "Show Results" at bounding box center [200, 127] width 37 height 4
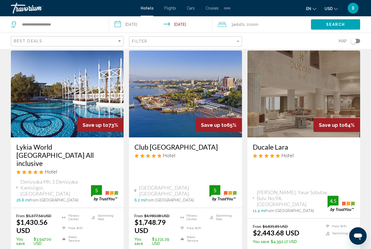
scroll to position [17, 0]
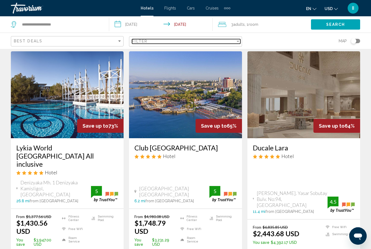
click at [160, 42] on div "Filter" at bounding box center [183, 41] width 103 height 4
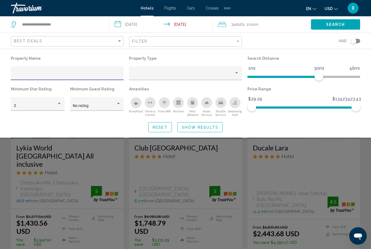
click at [42, 74] on input "Hotel Filters" at bounding box center [67, 75] width 107 height 4
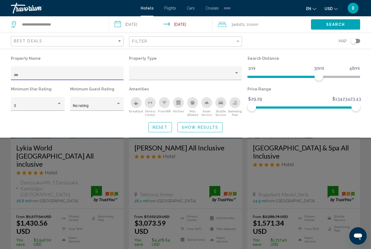
type input "***"
click at [193, 129] on span "Show Results" at bounding box center [200, 127] width 37 height 4
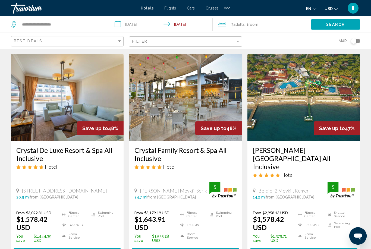
scroll to position [238, 0]
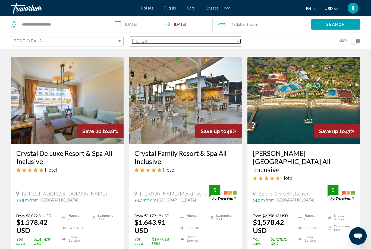
click at [149, 42] on div "Filter" at bounding box center [183, 41] width 103 height 4
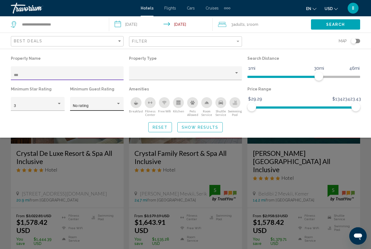
click at [109, 105] on div "No rating" at bounding box center [94, 106] width 43 height 4
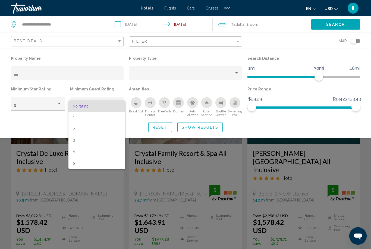
click at [109, 105] on span "No rating" at bounding box center [97, 106] width 48 height 11
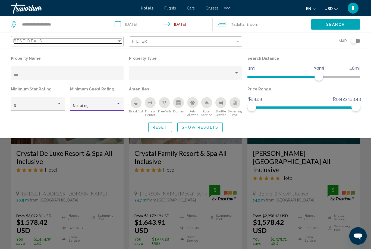
click at [121, 41] on div "Sort by" at bounding box center [119, 41] width 3 height 1
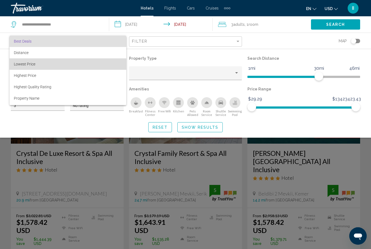
click at [74, 66] on span "Lowest Price" at bounding box center [68, 63] width 108 height 11
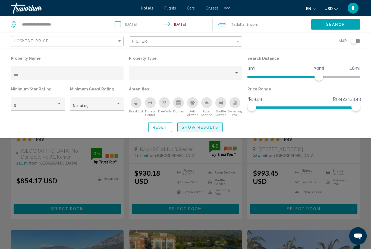
click at [198, 127] on span "Show Results" at bounding box center [200, 127] width 37 height 4
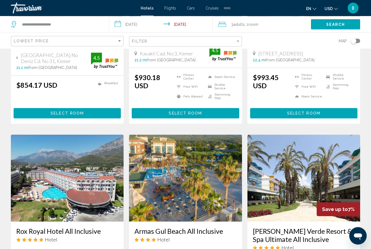
scroll to position [328, 0]
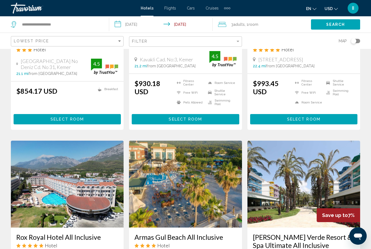
click at [170, 11] on div "Hotels Flights Cars Cruises Activities Hotels Flights Cars Cruises Activities" at bounding box center [186, 8] width 90 height 9
click at [170, 9] on span "Flights" at bounding box center [170, 8] width 12 height 4
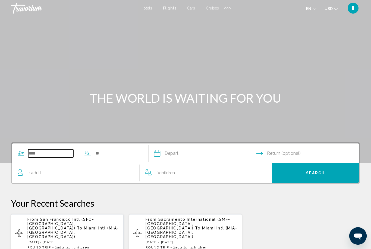
click at [42, 154] on input "Search widget" at bounding box center [50, 154] width 45 height 8
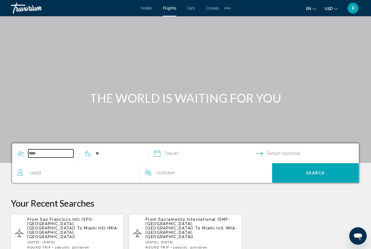
scroll to position [77, 0]
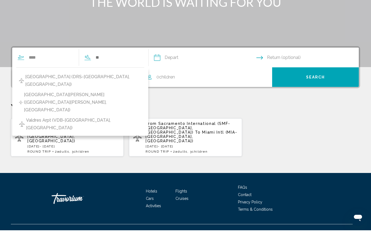
click at [54, 92] on span "Dresden Airport (DRS-Dresden, Germany)" at bounding box center [83, 99] width 116 height 15
type input "**********"
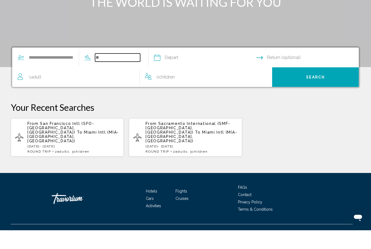
click at [115, 72] on input "Search widget" at bounding box center [117, 76] width 45 height 8
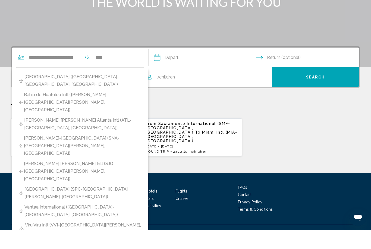
drag, startPoint x: 115, startPoint y: 57, endPoint x: 45, endPoint y: 78, distance: 72.8
click at [0, 0] on html "**********" at bounding box center [185, 47] width 371 height 249
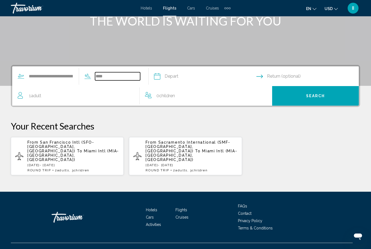
click at [138, 74] on input "****" at bounding box center [117, 76] width 45 height 8
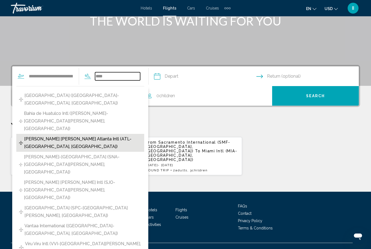
scroll to position [106, 0]
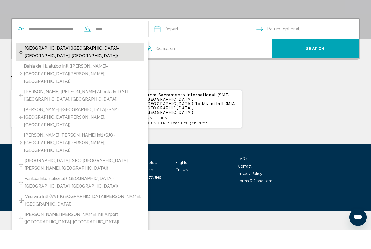
click at [43, 63] on span "Antalya Airport (AYT-Antalya, Turkey)" at bounding box center [82, 70] width 117 height 15
type input "**********"
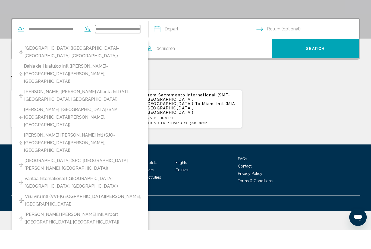
scroll to position [77, 0]
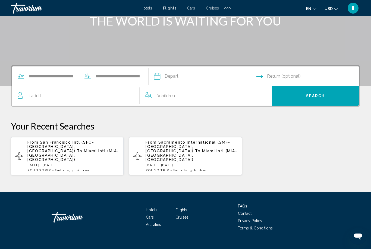
click at [189, 75] on input "Depart date" at bounding box center [205, 77] width 105 height 21
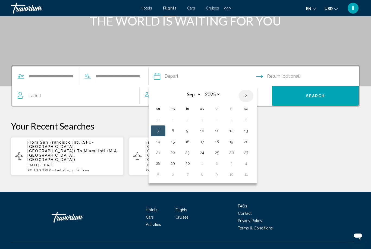
click at [254, 95] on th "Next month" at bounding box center [246, 96] width 15 height 12
select select "*"
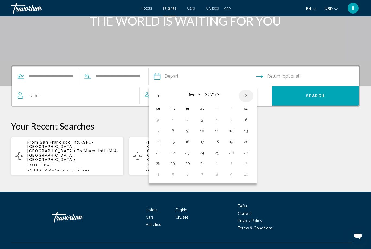
select select "****"
click at [254, 95] on th "Next month" at bounding box center [246, 96] width 15 height 12
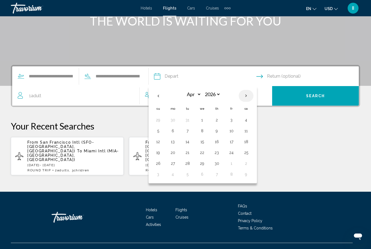
select select "*"
click at [177, 131] on button "4" at bounding box center [173, 131] width 9 height 8
type input "**********"
select select "*"
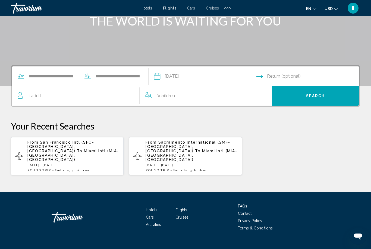
click at [287, 75] on input "Return date" at bounding box center [309, 77] width 105 height 21
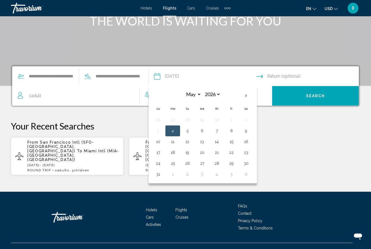
click at [177, 143] on button "11" at bounding box center [173, 142] width 9 height 8
type input "**********"
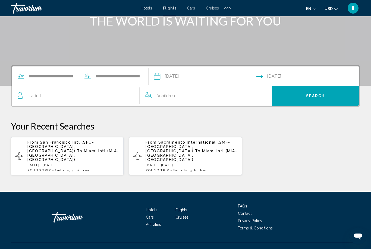
click at [90, 93] on div "1 Adult Adults" at bounding box center [79, 96] width 122 height 8
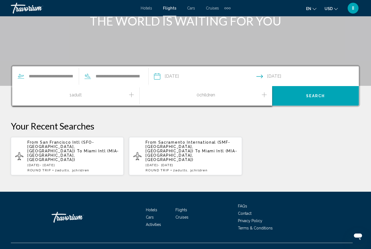
click at [132, 95] on icon "Increment adults" at bounding box center [131, 94] width 5 height 5
click at [22, 96] on icon "Decrement adults" at bounding box center [20, 95] width 5 height 7
click at [336, 100] on button "Search" at bounding box center [315, 96] width 87 height 20
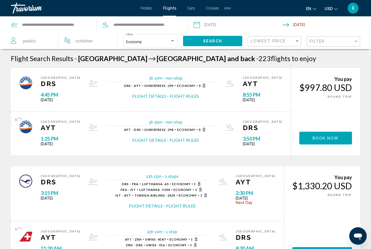
click at [317, 136] on span "Book now" at bounding box center [326, 138] width 26 height 4
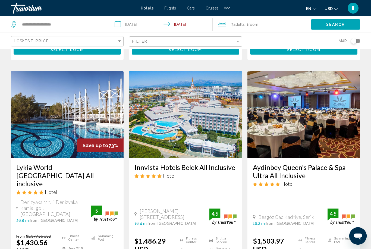
scroll to position [614, 0]
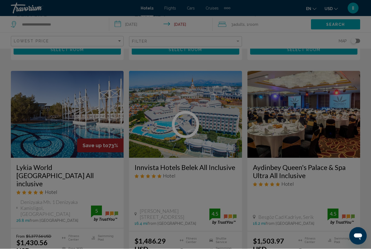
scroll to position [614, 0]
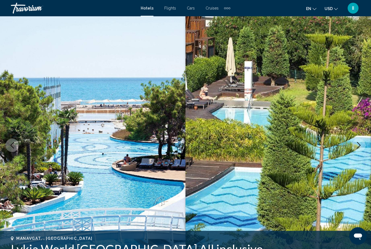
scroll to position [17, 0]
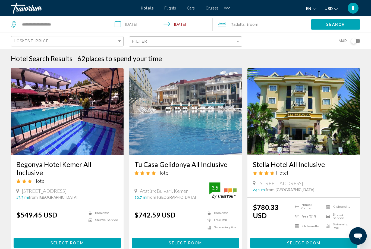
click at [139, 24] on input "**********" at bounding box center [162, 25] width 106 height 18
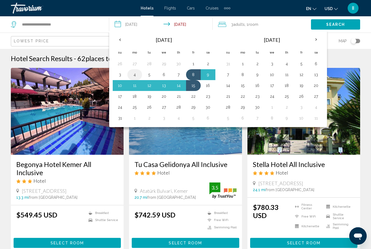
click at [135, 73] on button "4" at bounding box center [134, 75] width 9 height 8
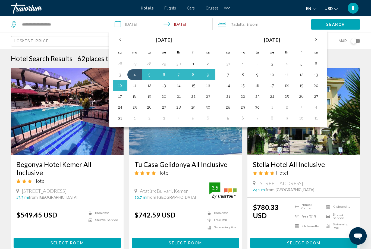
click at [136, 86] on button "11" at bounding box center [134, 86] width 9 height 8
type input "**********"
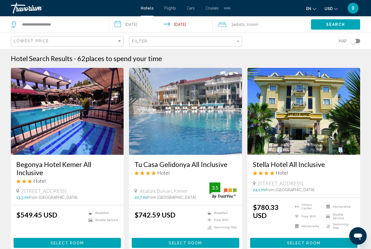
click at [322, 24] on button "Search" at bounding box center [335, 24] width 49 height 10
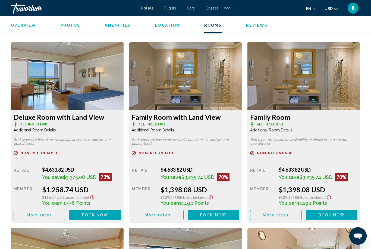
scroll to position [822, 0]
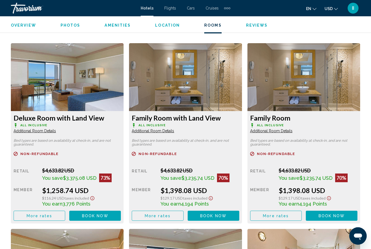
click at [13, 119] on div "Deluxe Room with Land View All Inclusive Additional Room Details Bed types are …" at bounding box center [67, 167] width 113 height 113
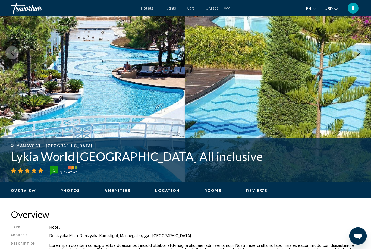
scroll to position [113, 0]
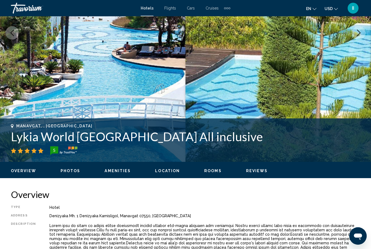
drag, startPoint x: 10, startPoint y: 137, endPoint x: 0, endPoint y: 141, distance: 10.9
click at [0, 141] on div "Manavgat, , Turkey Lykia World Antalya All inclusive 5 Address Denizyaka Mh. 1 …" at bounding box center [185, 140] width 371 height 33
drag, startPoint x: 9, startPoint y: 137, endPoint x: 180, endPoint y: 135, distance: 170.5
click at [180, 135] on div "Manavgat, , Turkey Lykia World Antalya All inclusive 5 Address Denizyaka Mh. 1 …" at bounding box center [185, 140] width 371 height 33
copy h1 "Lykia World Antalya All inclusive"
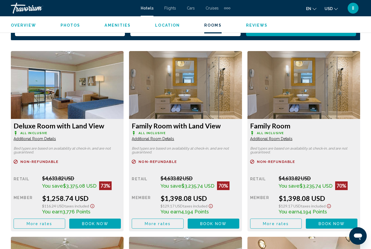
scroll to position [814, 0]
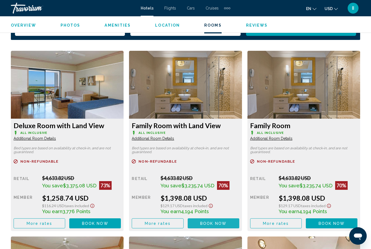
click at [210, 223] on span "Book now" at bounding box center [213, 224] width 26 height 4
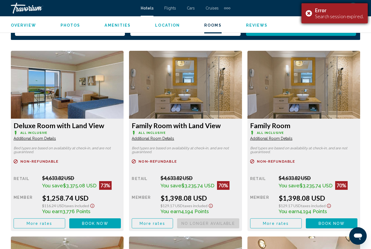
click at [310, 14] on div "Error Search session expired." at bounding box center [335, 13] width 66 height 20
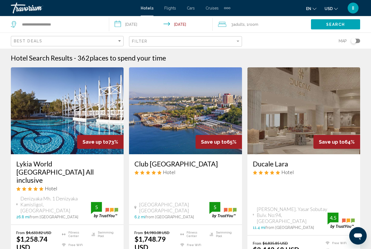
scroll to position [1, 0]
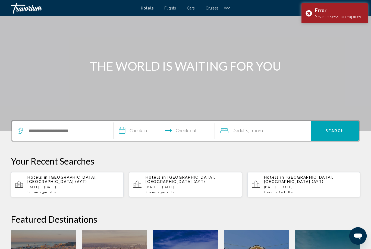
scroll to position [30, 0]
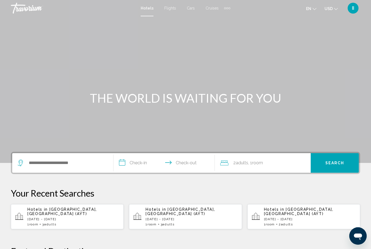
click at [62, 217] on p "[DATE] - [DATE]" at bounding box center [73, 219] width 92 height 4
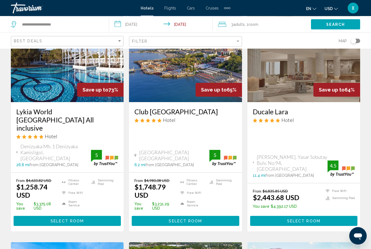
scroll to position [53, 0]
click at [73, 219] on span "Select Room" at bounding box center [67, 221] width 33 height 4
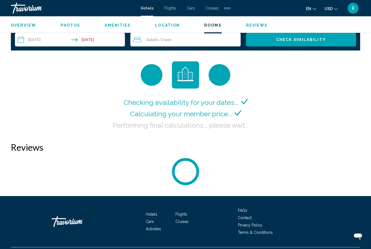
scroll to position [802, 0]
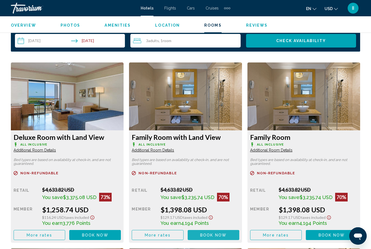
click at [209, 235] on span "Book now" at bounding box center [213, 235] width 26 height 4
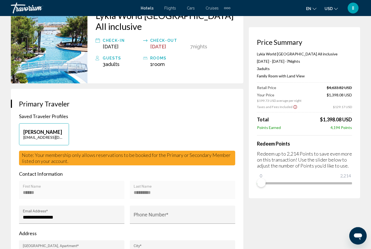
scroll to position [15, 0]
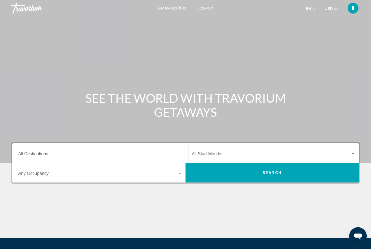
click at [202, 11] on div "Getaways Plus Getaways en English Español Français Italiano Português русский U…" at bounding box center [185, 7] width 371 height 11
click at [201, 8] on span "Getaways" at bounding box center [205, 8] width 17 height 4
click at [41, 153] on input "Destination All Destinations" at bounding box center [100, 155] width 164 height 5
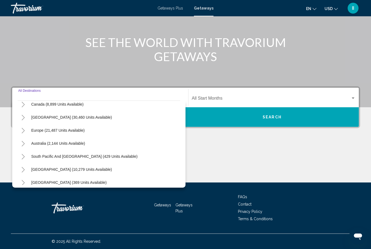
scroll to position [45, 0]
click at [20, 122] on button "Toggle Caribbean & Atlantic Islands (30,460 units available)" at bounding box center [23, 117] width 11 height 11
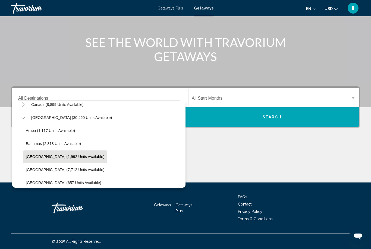
scroll to position [56, 0]
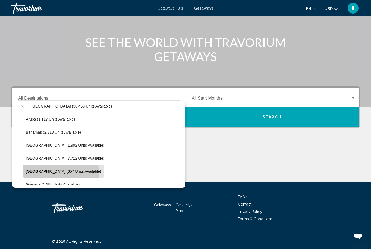
click at [48, 173] on span "Dominican Republic (657 units available)" at bounding box center [64, 171] width 76 height 4
type input "**********"
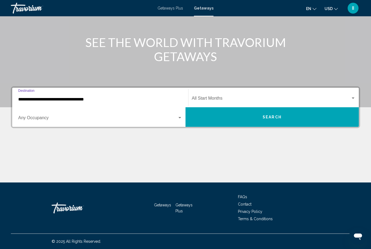
click at [220, 97] on span "Search widget" at bounding box center [271, 99] width 159 height 5
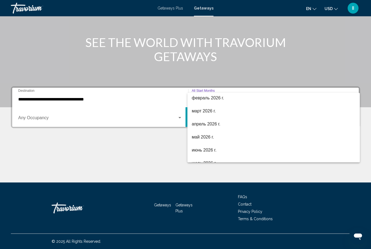
scroll to position [79, 0]
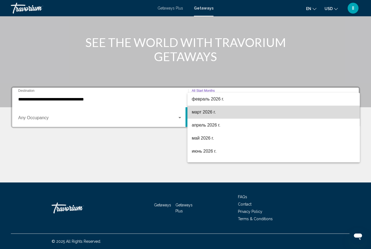
click at [213, 112] on span "март 2026 г." at bounding box center [274, 112] width 164 height 13
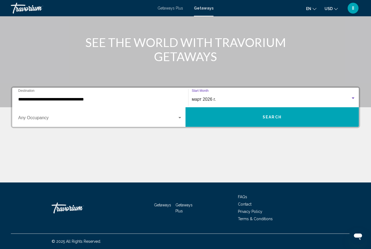
click at [233, 122] on button "Search" at bounding box center [272, 117] width 173 height 20
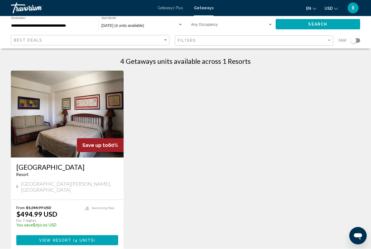
scroll to position [3, 0]
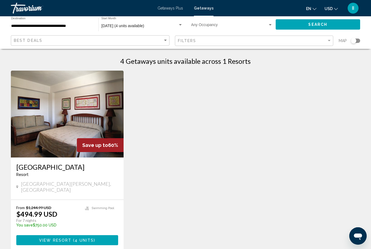
click at [141, 25] on span "March 2026 (4 units available)" at bounding box center [122, 26] width 43 height 4
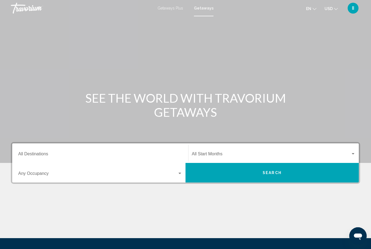
click at [80, 153] on input "Destination All Destinations" at bounding box center [100, 155] width 164 height 5
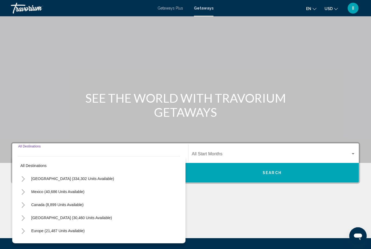
scroll to position [56, 0]
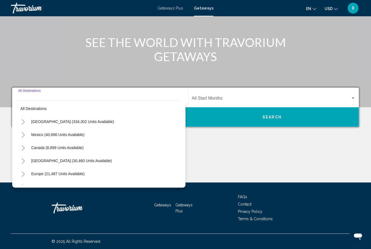
click at [24, 163] on icon "Toggle Caribbean & Atlantic Islands (30,460 units available)" at bounding box center [23, 160] width 4 height 5
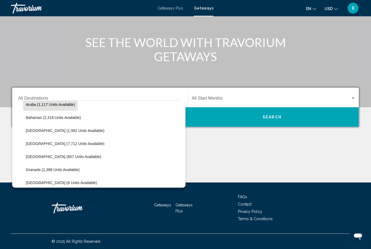
scroll to position [70, 0]
click at [41, 158] on span "Dominican Republic (657 units available)" at bounding box center [64, 157] width 76 height 4
type input "**********"
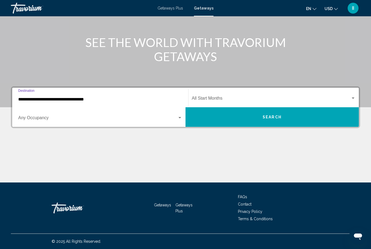
click at [223, 96] on div "Start Month All Start Months" at bounding box center [274, 97] width 164 height 17
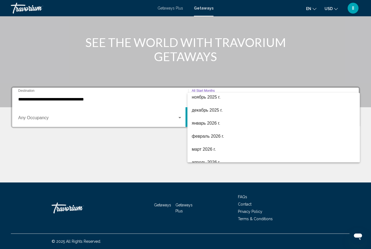
scroll to position [41, 0]
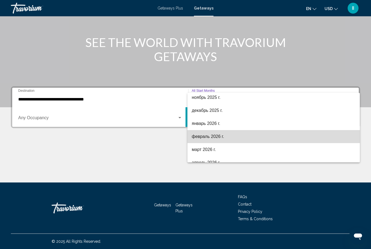
click at [218, 139] on span "февраль 2026 г." at bounding box center [274, 136] width 164 height 13
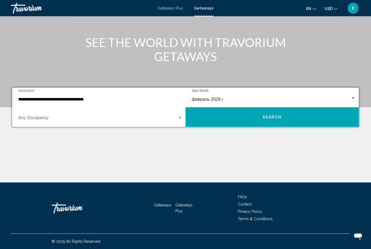
click at [240, 122] on button "Search" at bounding box center [272, 117] width 173 height 20
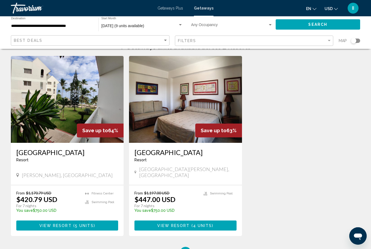
click at [58, 224] on span "View Resort" at bounding box center [55, 226] width 32 height 4
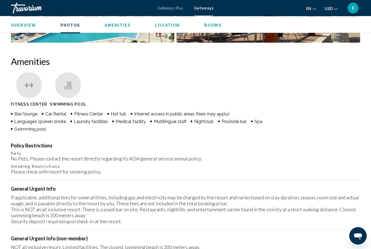
scroll to position [345, 0]
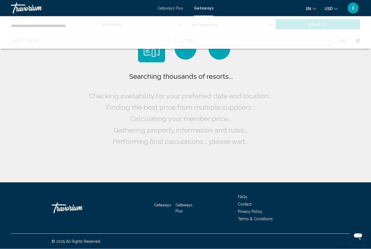
scroll to position [17, 0]
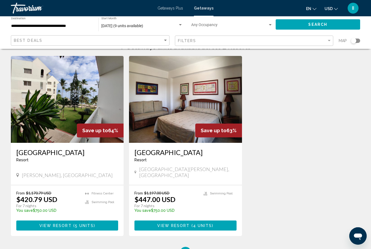
click at [40, 24] on input "**********" at bounding box center [52, 26] width 82 height 4
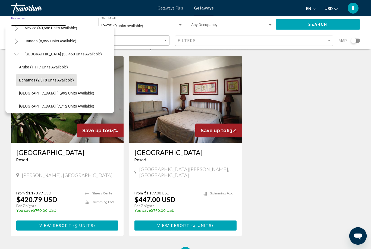
scroll to position [32, 0]
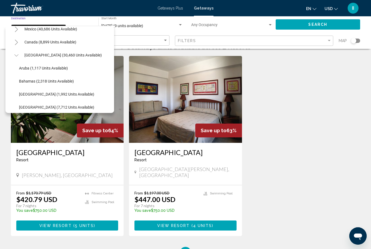
click at [15, 53] on icon "Toggle Caribbean & Atlantic Islands (30,460 units available)" at bounding box center [16, 55] width 4 height 5
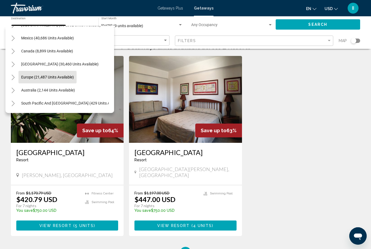
scroll to position [24, 3]
click at [36, 77] on span "Europe (21,487 units available)" at bounding box center [47, 76] width 53 height 4
type input "**********"
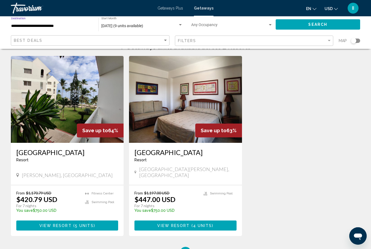
click at [117, 26] on span "February 2026 (9 units available)" at bounding box center [122, 26] width 42 height 4
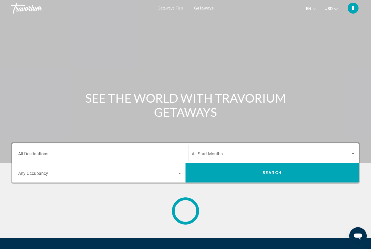
drag, startPoint x: 106, startPoint y: 152, endPoint x: 106, endPoint y: 97, distance: 55.7
click at [106, 153] on input "Destination All Destinations" at bounding box center [100, 155] width 164 height 5
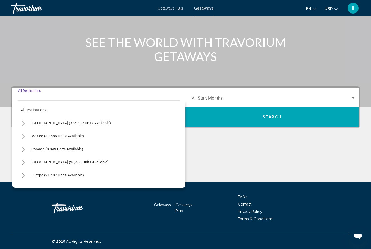
click at [40, 172] on button "Europe (21,487 units available)" at bounding box center [58, 175] width 58 height 13
type input "**********"
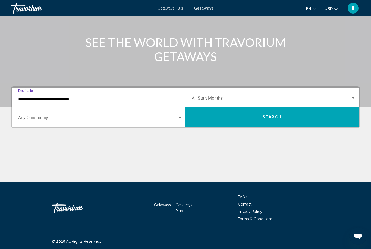
click at [215, 98] on span "Search widget" at bounding box center [271, 99] width 159 height 5
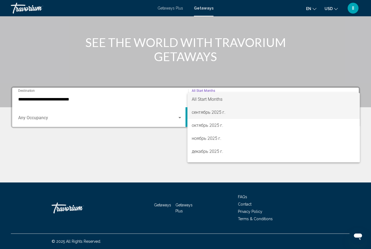
click at [210, 113] on span "сентябрь 2025 г." at bounding box center [274, 112] width 164 height 13
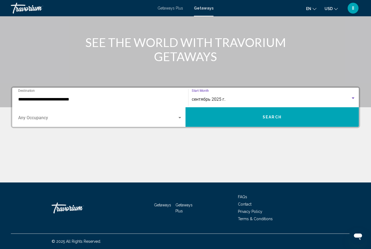
click at [254, 120] on button "Search" at bounding box center [272, 117] width 173 height 20
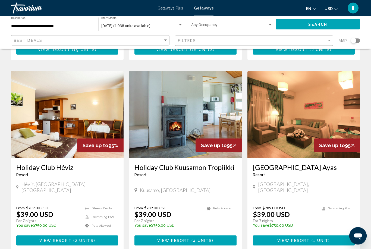
scroll to position [602, 0]
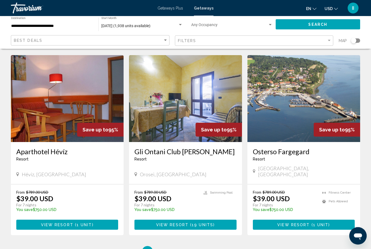
scroll to position [622, 0]
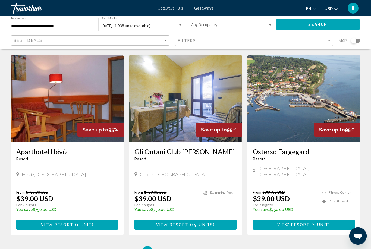
click at [308, 223] on span "View Resort" at bounding box center [294, 225] width 32 height 4
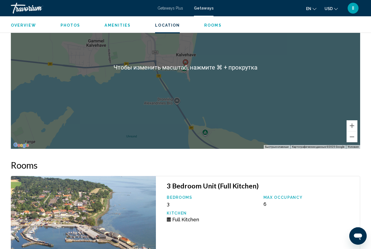
scroll to position [812, 0]
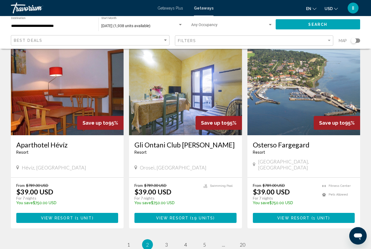
scroll to position [629, 0]
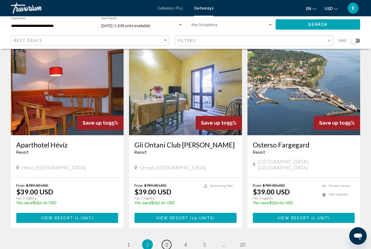
click at [166, 242] on span "3" at bounding box center [166, 245] width 3 height 6
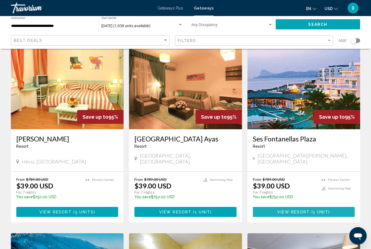
scroll to position [31, 0]
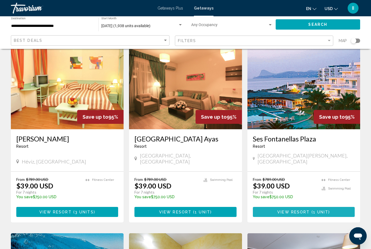
click at [276, 207] on button "View Resort ( 1 unit )" at bounding box center [304, 212] width 102 height 10
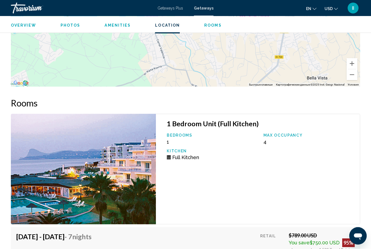
scroll to position [925, 0]
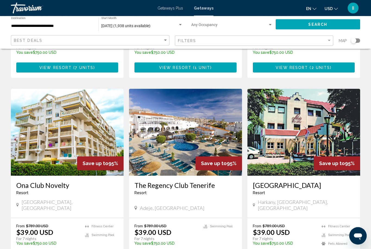
scroll to position [578, 0]
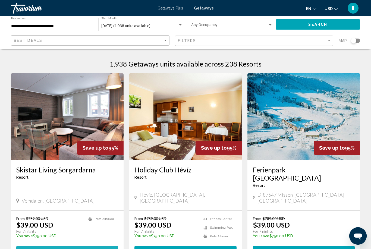
click at [62, 249] on span "View Resort" at bounding box center [55, 251] width 32 height 4
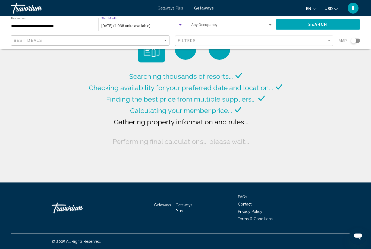
click at [138, 26] on span "September 2025 (1,938 units available)" at bounding box center [125, 26] width 49 height 4
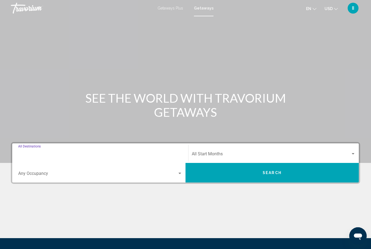
click at [61, 153] on input "Destination All Destinations" at bounding box center [100, 155] width 164 height 5
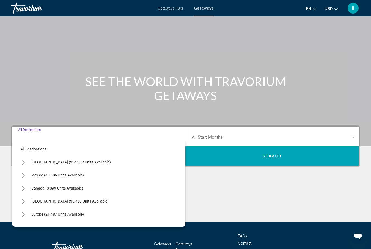
scroll to position [56, 0]
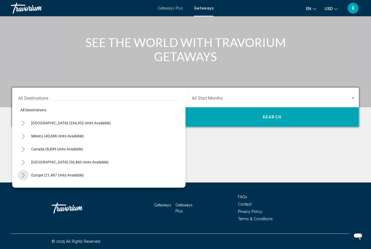
click at [22, 175] on icon "Toggle Europe (21,487 units available)" at bounding box center [23, 175] width 4 height 5
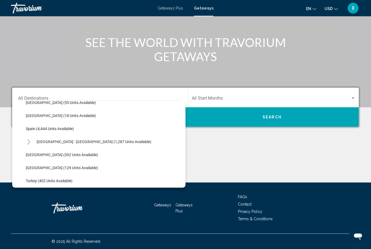
scroll to position [282, 0]
click at [36, 156] on span "[GEOGRAPHIC_DATA] (392 units available)" at bounding box center [62, 154] width 72 height 4
type input "**********"
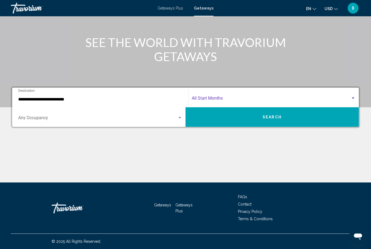
click at [231, 98] on span "Search widget" at bounding box center [271, 99] width 159 height 5
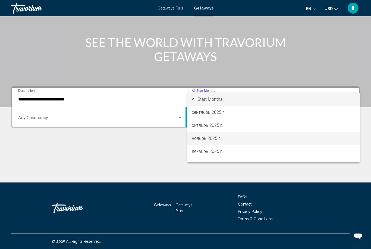
click at [197, 141] on span "ноябрь 2025 г." at bounding box center [274, 138] width 164 height 13
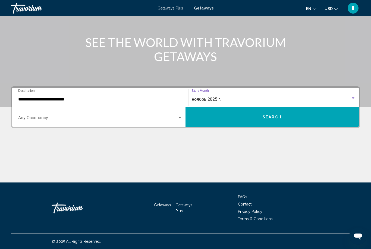
click at [244, 119] on button "Search" at bounding box center [272, 117] width 173 height 20
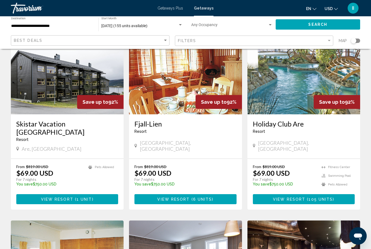
scroll to position [46, 0]
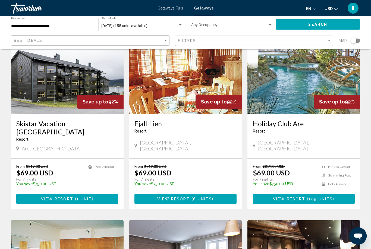
click at [286, 197] on span "View Resort ( 105 units )" at bounding box center [303, 199] width 61 height 4
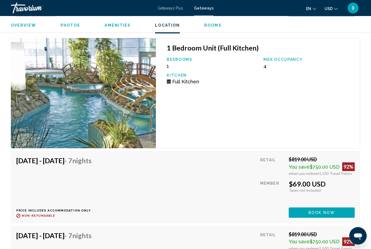
scroll to position [1891, 0]
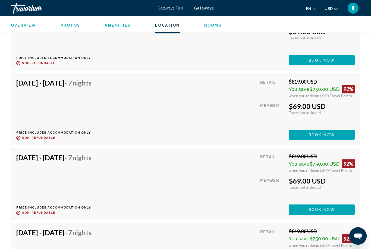
scroll to position [17, 0]
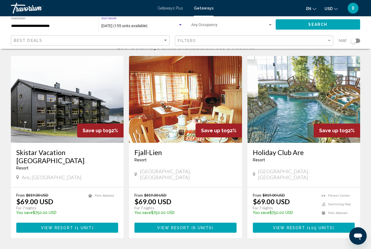
click at [131, 26] on span "November 2025 (155 units available)" at bounding box center [124, 26] width 46 height 4
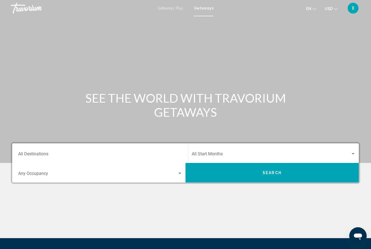
click at [72, 151] on div "Destination All Destinations" at bounding box center [100, 153] width 164 height 17
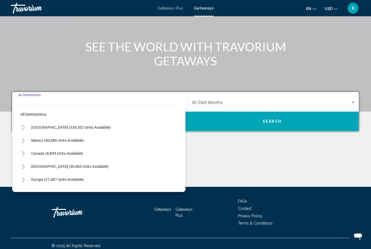
scroll to position [56, 0]
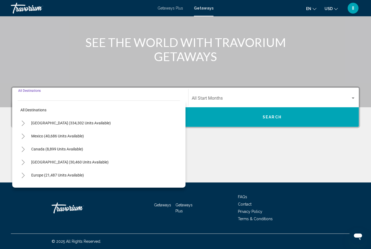
click at [24, 175] on icon "Toggle Europe (21,487 units available)" at bounding box center [23, 175] width 4 height 5
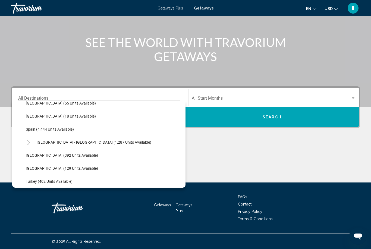
scroll to position [281, 0]
click at [42, 157] on span "[GEOGRAPHIC_DATA] (392 units available)" at bounding box center [62, 155] width 72 height 4
type input "**********"
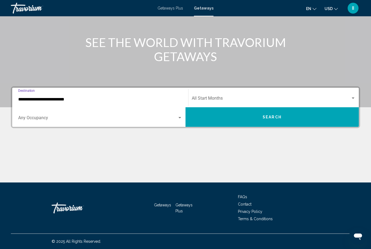
click at [219, 97] on span "Search widget" at bounding box center [271, 99] width 159 height 5
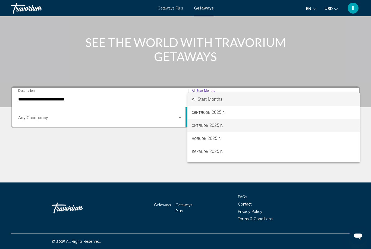
scroll to position [6, 0]
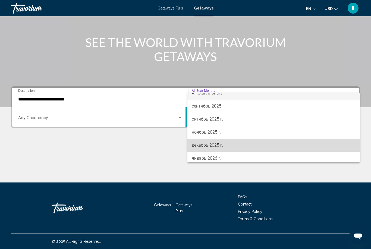
click at [216, 145] on span "декабрь 2025 г." at bounding box center [274, 145] width 164 height 13
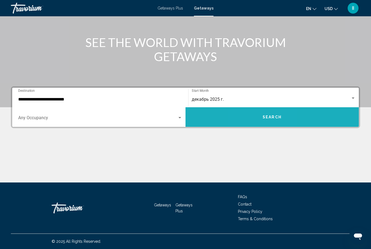
click at [259, 118] on button "Search" at bounding box center [272, 117] width 173 height 20
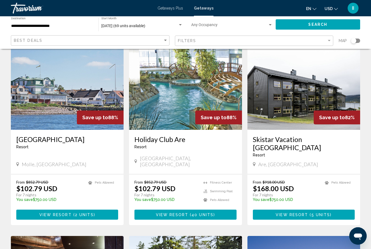
scroll to position [32, 0]
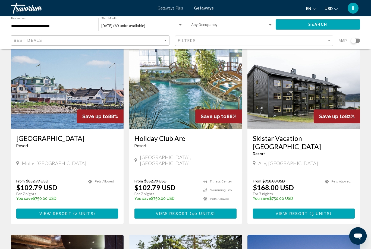
click at [196, 212] on span "40 units" at bounding box center [203, 214] width 22 height 4
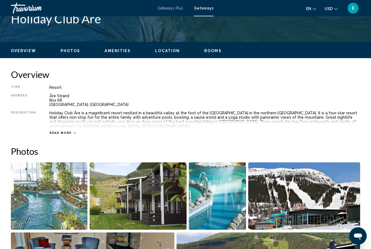
scroll to position [211, 0]
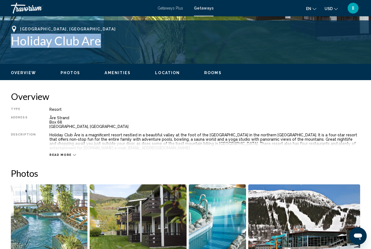
drag, startPoint x: 9, startPoint y: 40, endPoint x: 101, endPoint y: 39, distance: 91.9
click at [101, 39] on div "Åre, Sweden Holiday Club Are Address Åre Strand Box 68 Åre, Sweden" at bounding box center [185, 42] width 371 height 33
copy h1 "Holiday Club Are"
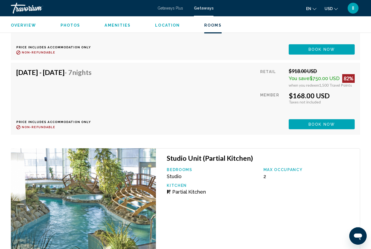
scroll to position [1470, 0]
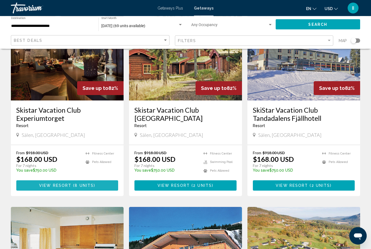
scroll to position [253, 0]
click at [71, 184] on span "View Resort" at bounding box center [55, 186] width 32 height 4
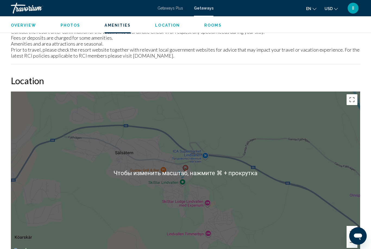
scroll to position [615, 0]
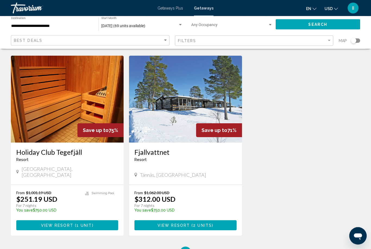
scroll to position [596, 0]
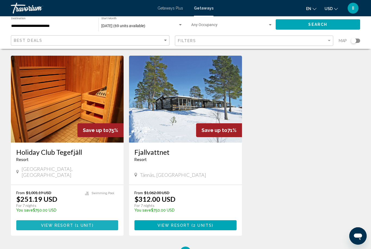
click at [107, 220] on button "View Resort ( 1 unit )" at bounding box center [67, 225] width 102 height 10
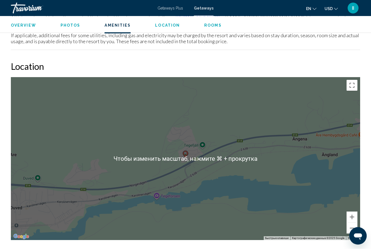
scroll to position [697, 0]
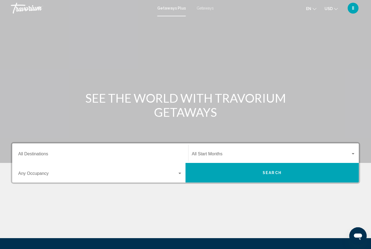
click at [203, 10] on span "Getaways" at bounding box center [205, 8] width 17 height 4
click at [65, 156] on input "Destination All Destinations" at bounding box center [100, 155] width 164 height 5
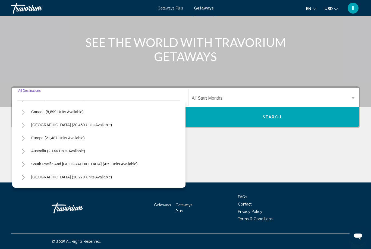
scroll to position [40, 0]
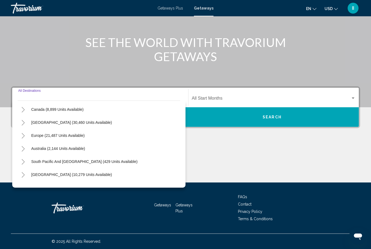
click at [24, 136] on icon "Toggle Europe (21,487 units available)" at bounding box center [23, 135] width 3 height 5
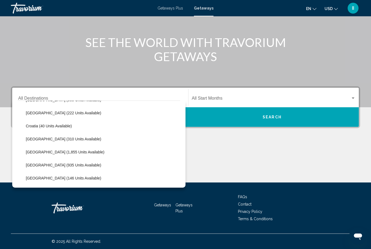
scroll to position [99, 0]
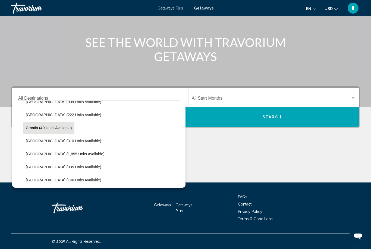
click at [38, 127] on span "Croatia (40 units available)" at bounding box center [49, 128] width 46 height 4
type input "**********"
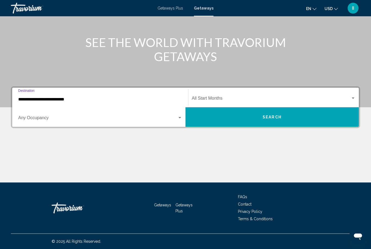
click at [220, 97] on div "Start Month All Start Months" at bounding box center [274, 97] width 164 height 17
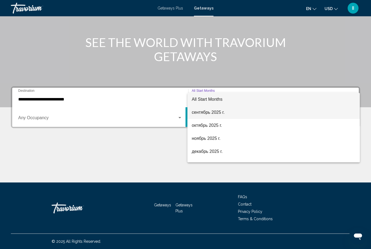
click at [220, 115] on span "сентябрь 2025 г." at bounding box center [274, 112] width 164 height 13
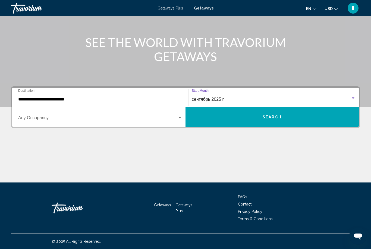
click at [245, 125] on button "Search" at bounding box center [272, 117] width 173 height 20
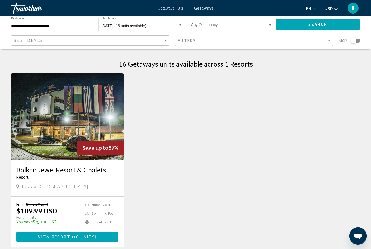
click at [46, 238] on span "View Resort" at bounding box center [54, 237] width 32 height 4
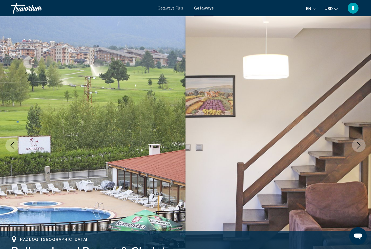
click at [171, 8] on span "Getaways Plus" at bounding box center [171, 8] width 26 height 4
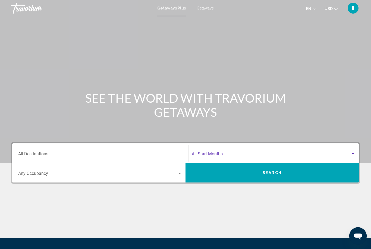
click at [212, 156] on span "Search widget" at bounding box center [271, 155] width 159 height 5
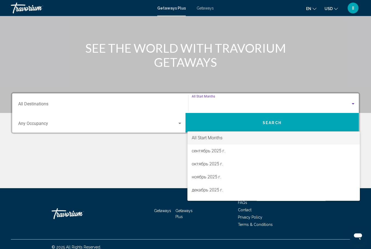
scroll to position [56, 0]
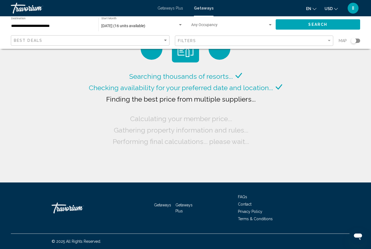
click at [52, 28] on input "**********" at bounding box center [52, 26] width 82 height 4
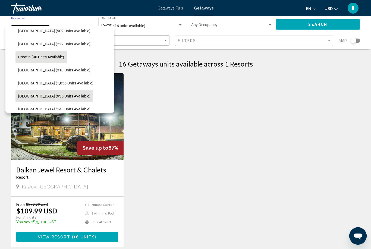
scroll to position [95, 1]
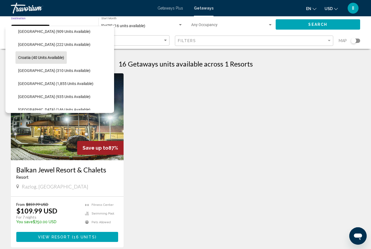
click at [48, 45] on span "[GEOGRAPHIC_DATA] (222 units available)" at bounding box center [54, 44] width 72 height 4
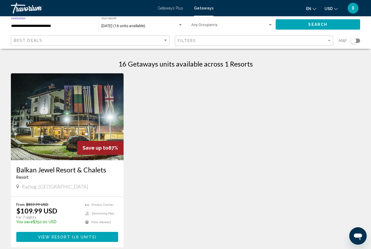
click at [296, 26] on button "Search" at bounding box center [318, 24] width 85 height 10
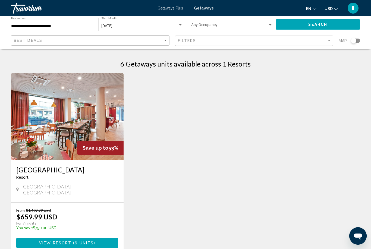
click at [57, 25] on input "**********" at bounding box center [52, 26] width 82 height 4
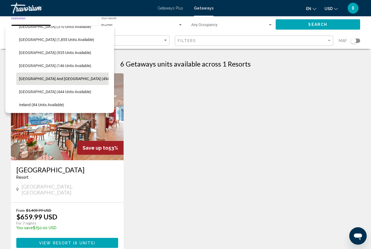
scroll to position [139, 0]
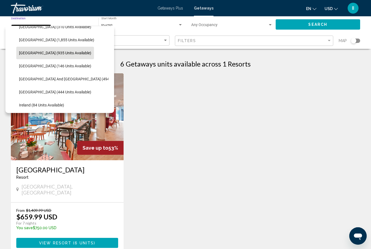
click at [51, 55] on button "[GEOGRAPHIC_DATA] (935 units available)" at bounding box center [55, 53] width 78 height 13
type input "**********"
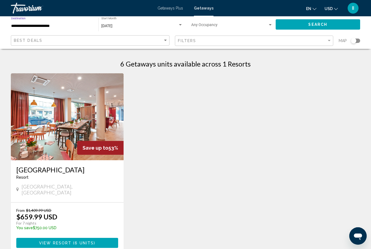
click at [297, 24] on button "Search" at bounding box center [318, 24] width 85 height 10
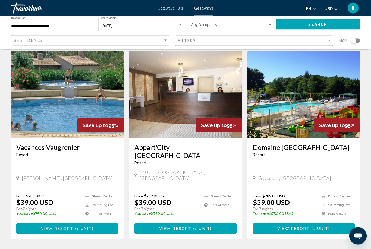
scroll to position [24, 0]
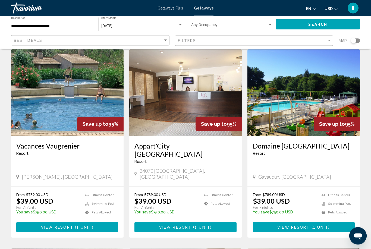
click at [105, 223] on button "View Resort ( 1 unit )" at bounding box center [67, 228] width 102 height 10
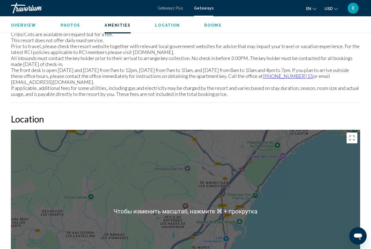
scroll to position [837, 0]
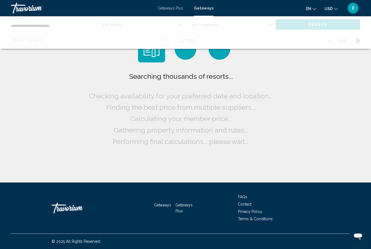
scroll to position [17, 0]
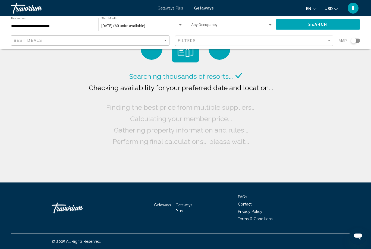
click at [51, 28] on div "**********" at bounding box center [52, 24] width 82 height 15
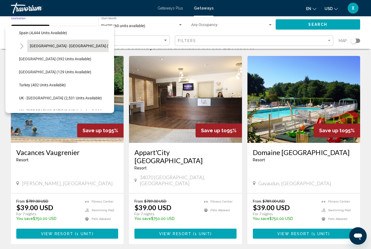
scroll to position [302, 0]
click at [62, 49] on button "[GEOGRAPHIC_DATA] - [GEOGRAPHIC_DATA] (1,287 units available)" at bounding box center [87, 46] width 120 height 13
type input "**********"
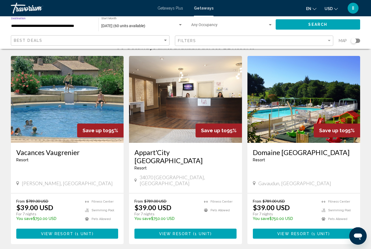
click at [297, 27] on button "Search" at bounding box center [318, 24] width 85 height 10
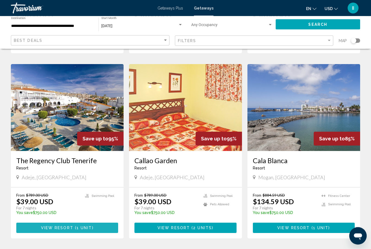
scroll to position [200, 0]
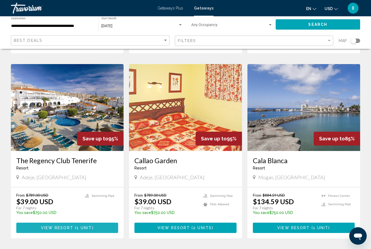
click at [67, 226] on span "View Resort" at bounding box center [57, 228] width 32 height 4
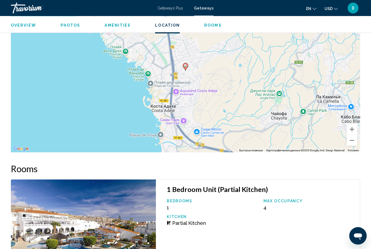
scroll to position [810, 0]
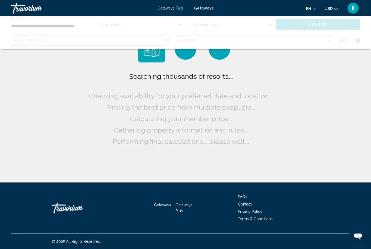
scroll to position [17, 0]
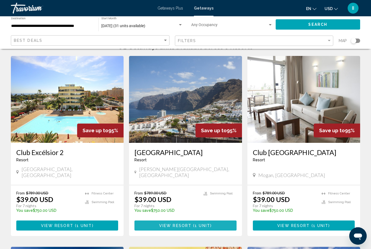
click at [183, 224] on span "View Resort" at bounding box center [175, 226] width 32 height 4
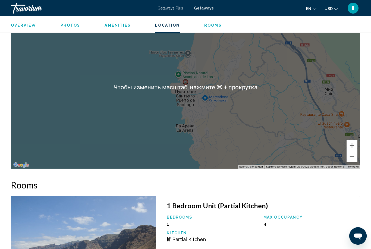
scroll to position [758, 0]
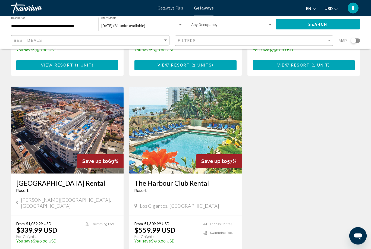
scroll to position [363, 0]
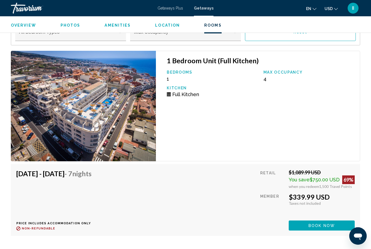
scroll to position [958, 0]
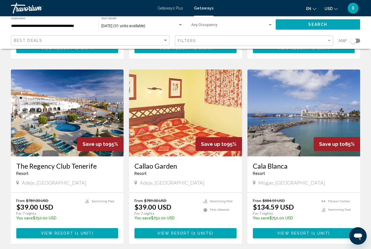
scroll to position [202, 0]
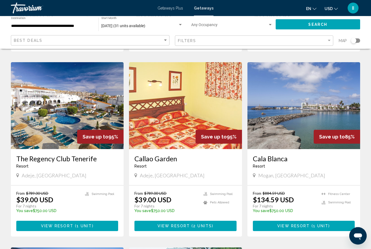
click at [63, 225] on span "View Resort" at bounding box center [57, 227] width 32 height 4
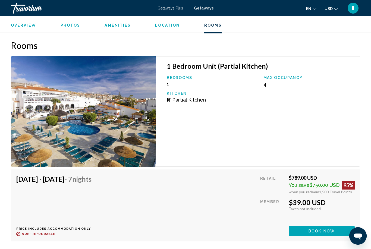
scroll to position [944, 0]
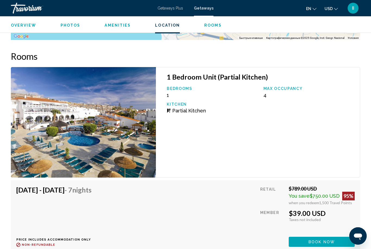
scroll to position [17, 0]
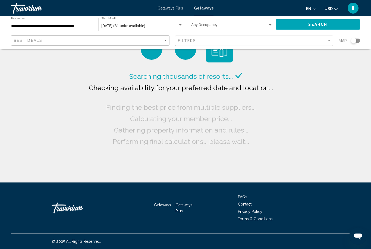
click at [50, 26] on input "**********" at bounding box center [52, 26] width 82 height 4
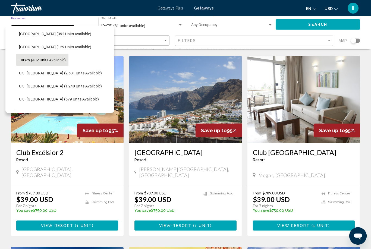
scroll to position [379, 0]
click at [52, 60] on span "Turkey (402 units available)" at bounding box center [42, 60] width 47 height 4
type input "**********"
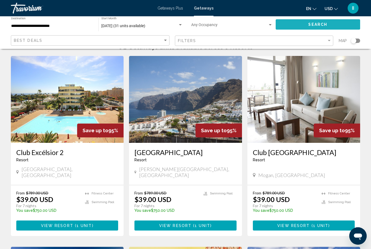
click at [306, 29] on button "Search" at bounding box center [318, 24] width 85 height 10
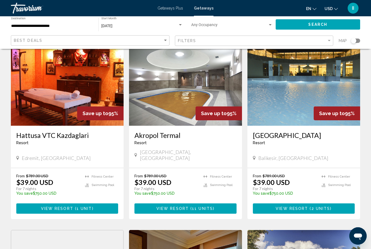
scroll to position [225, 0]
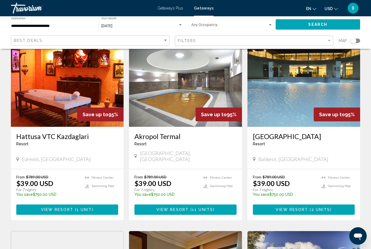
click at [289, 208] on span "View Resort" at bounding box center [292, 210] width 32 height 4
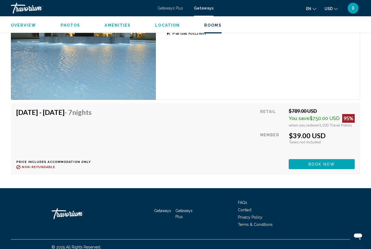
scroll to position [1068, 0]
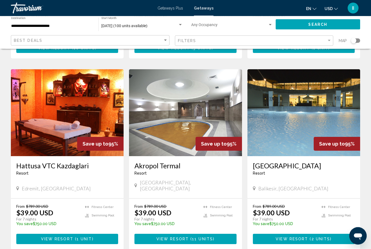
scroll to position [200, 0]
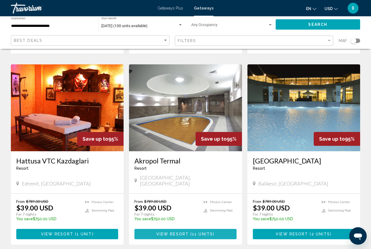
click at [204, 232] on span "11 units" at bounding box center [202, 234] width 21 height 4
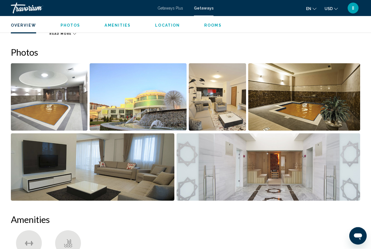
scroll to position [328, 0]
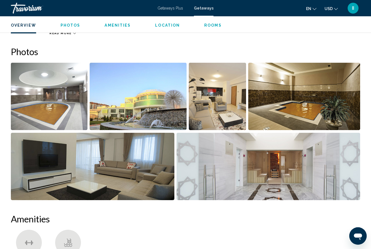
click at [129, 163] on img "Open full-screen image slider" at bounding box center [93, 166] width 164 height 67
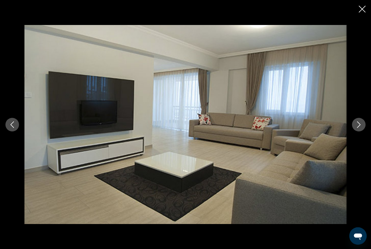
click at [360, 128] on icon "Next image" at bounding box center [359, 125] width 7 height 7
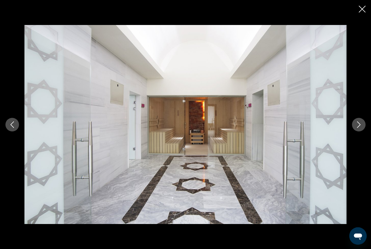
click at [359, 128] on icon "Next image" at bounding box center [359, 125] width 7 height 7
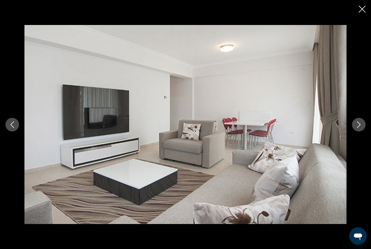
click at [360, 128] on icon "Next image" at bounding box center [359, 125] width 4 height 7
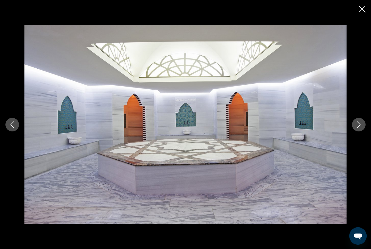
click at [361, 128] on icon "Next image" at bounding box center [359, 125] width 7 height 7
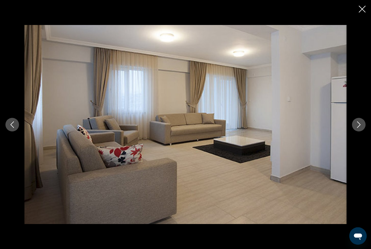
click at [361, 128] on icon "Next image" at bounding box center [359, 125] width 7 height 7
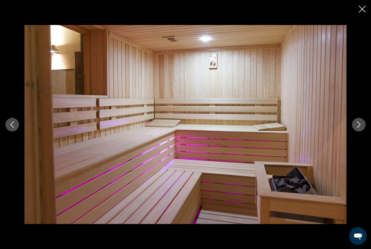
click at [13, 128] on icon "Previous image" at bounding box center [12, 125] width 7 height 7
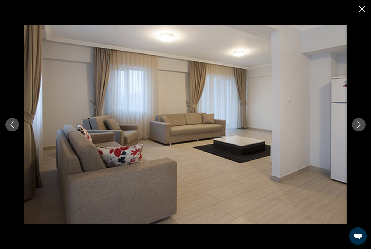
click at [355, 130] on button "Next image" at bounding box center [359, 125] width 14 height 14
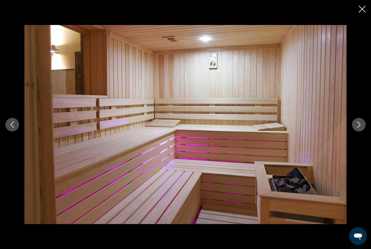
click at [355, 130] on button "Next image" at bounding box center [359, 125] width 14 height 14
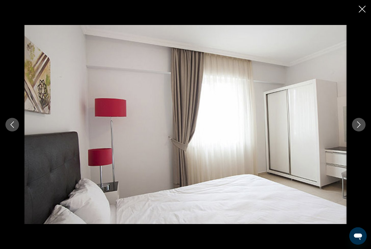
click at [361, 128] on icon "Next image" at bounding box center [359, 125] width 7 height 7
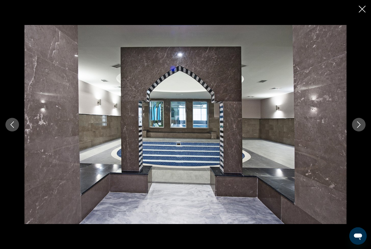
click at [361, 128] on icon "Next image" at bounding box center [359, 125] width 7 height 7
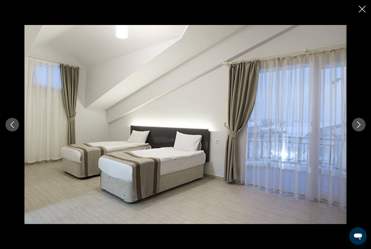
click at [361, 128] on icon "Next image" at bounding box center [359, 125] width 7 height 7
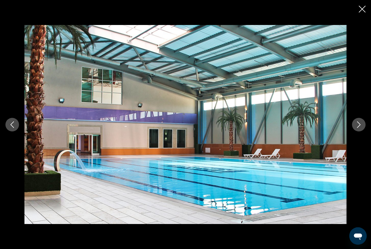
click at [358, 128] on icon "Next image" at bounding box center [359, 125] width 7 height 7
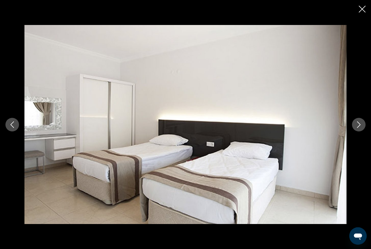
click at [362, 128] on icon "Next image" at bounding box center [359, 125] width 7 height 7
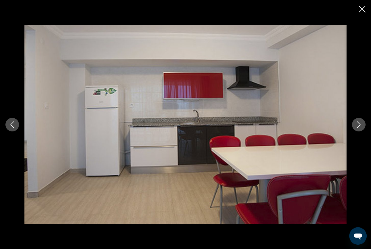
click at [360, 128] on icon "Next image" at bounding box center [359, 125] width 7 height 7
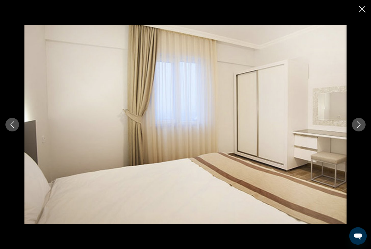
click at [363, 10] on icon "Close slideshow" at bounding box center [362, 9] width 7 height 7
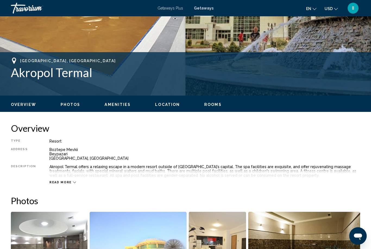
scroll to position [176, 0]
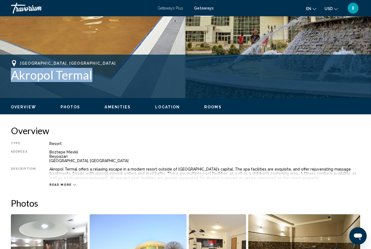
drag, startPoint x: 5, startPoint y: 77, endPoint x: 95, endPoint y: 73, distance: 90.0
click at [95, 73] on div "[GEOGRAPHIC_DATA], [GEOGRAPHIC_DATA] Akropol Termal Address Boztepe Mevkii [GEO…" at bounding box center [185, 76] width 371 height 33
copy h1 "Akropol Termal"
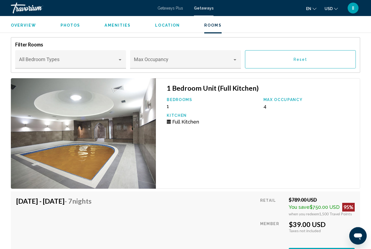
scroll to position [933, 0]
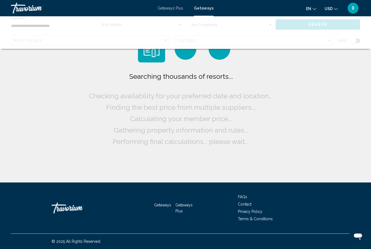
scroll to position [17, 0]
